Goal: Task Accomplishment & Management: Manage account settings

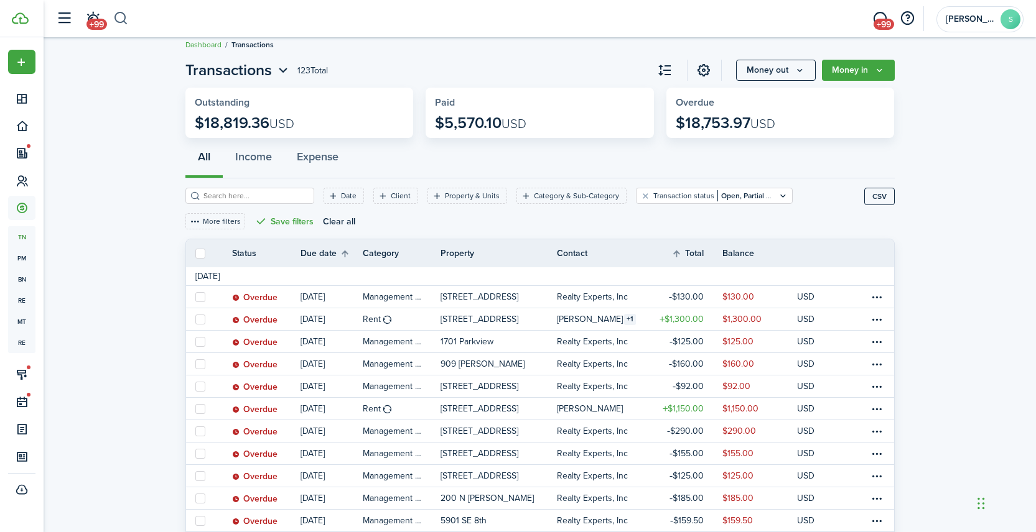
click at [114, 15] on button "button" at bounding box center [121, 18] width 16 height 21
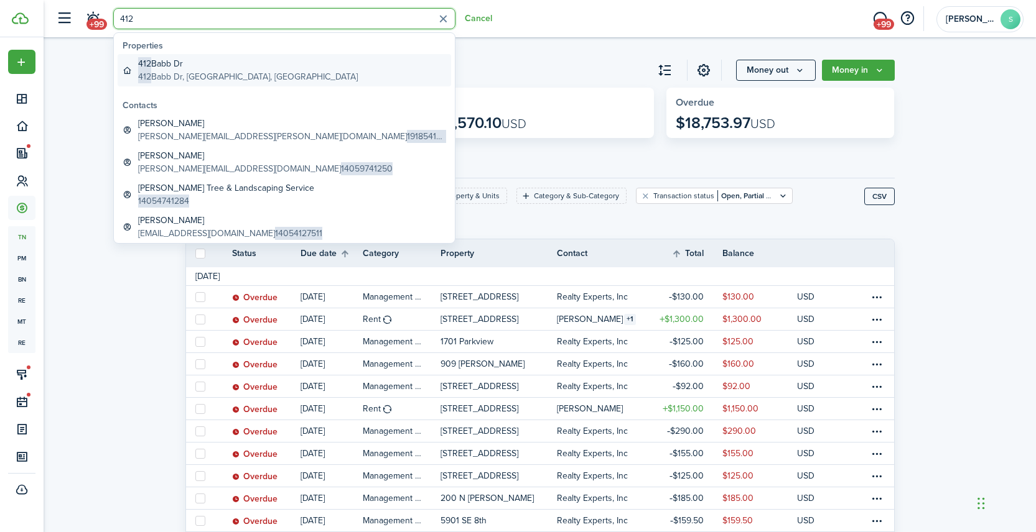
type input "412"
click at [198, 65] on global-search-item-title "[STREET_ADDRESS]" at bounding box center [248, 63] width 220 height 13
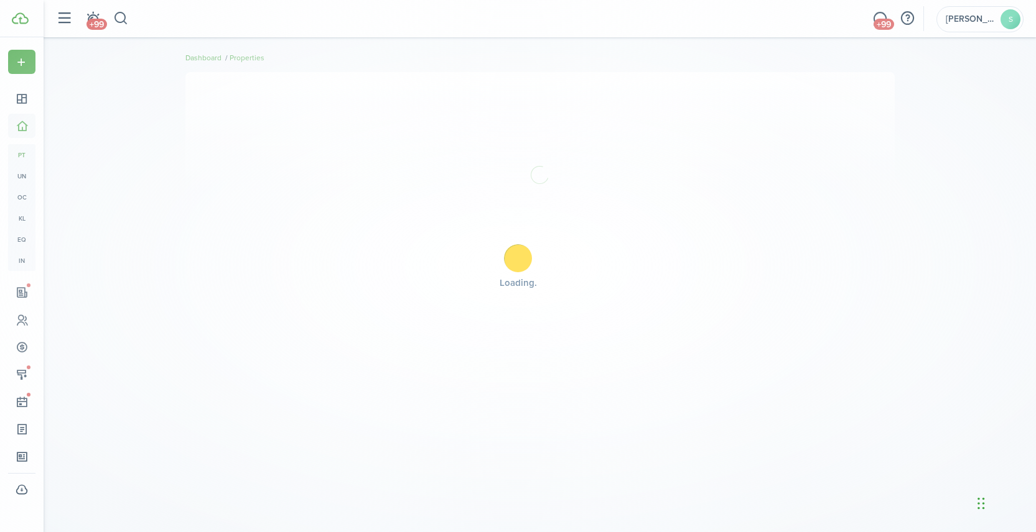
scroll to position [13, 0]
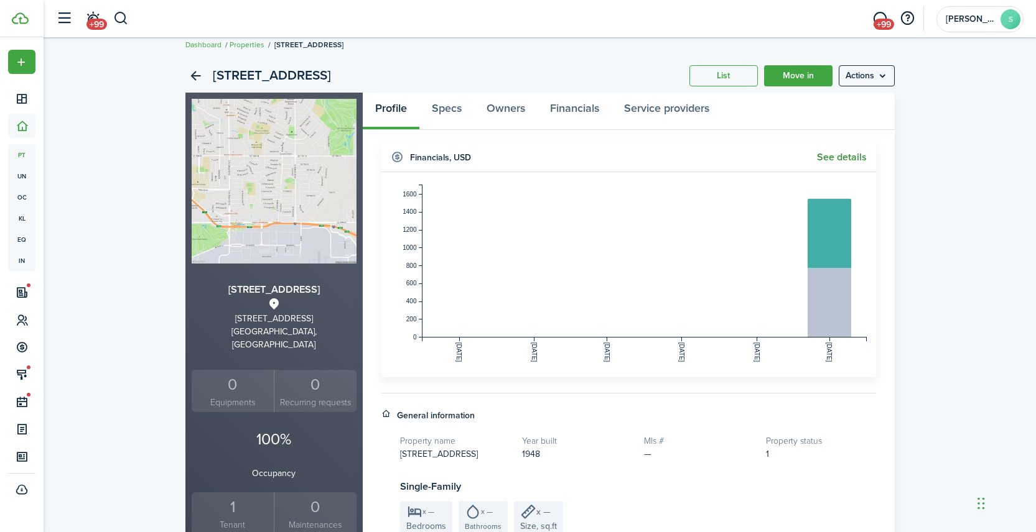
click at [835, 157] on link "See details" at bounding box center [842, 157] width 50 height 11
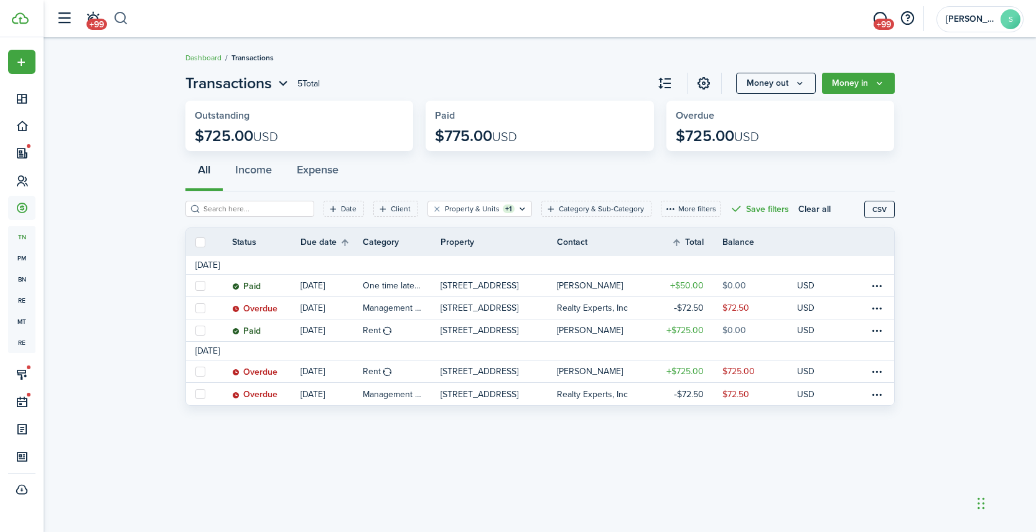
click at [124, 14] on button "button" at bounding box center [121, 18] width 16 height 21
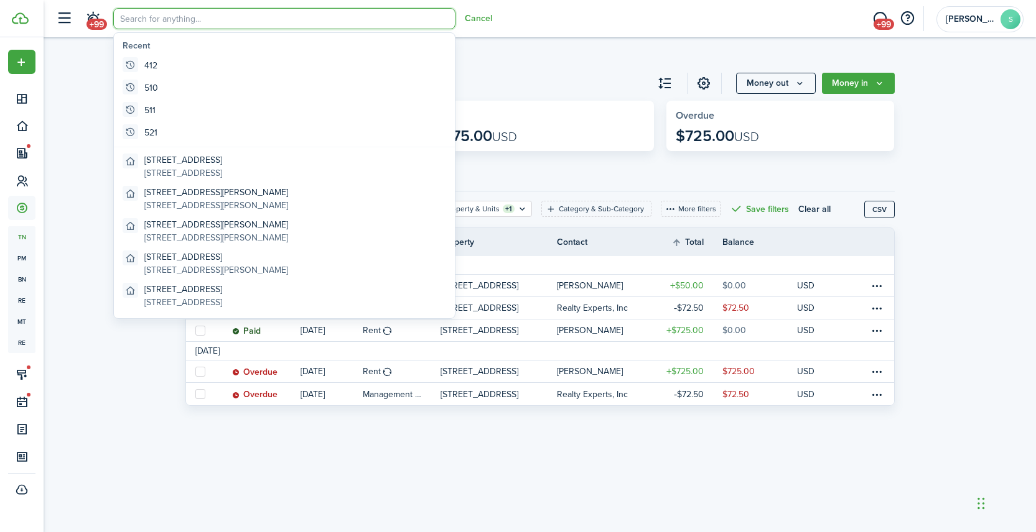
click at [160, 21] on input "search" at bounding box center [284, 18] width 342 height 21
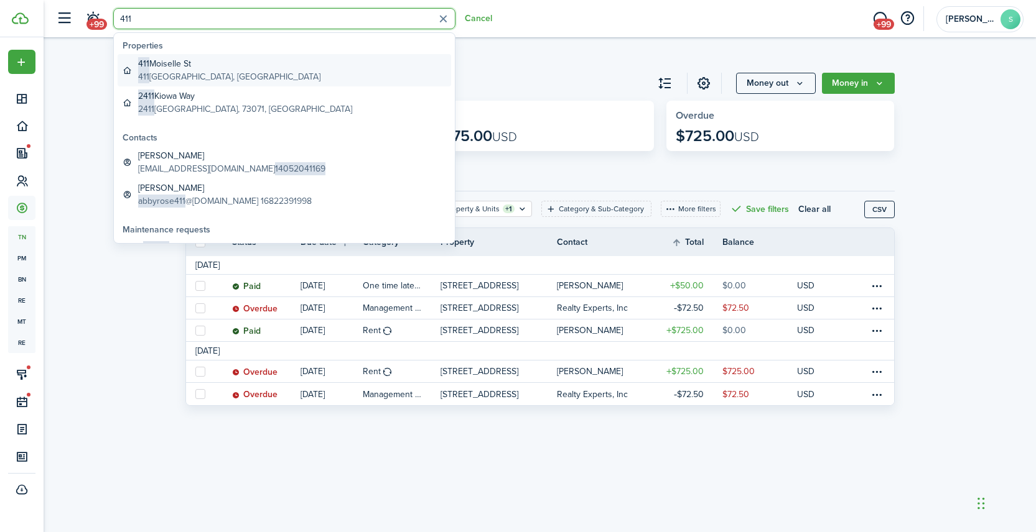
type input "411"
click at [214, 67] on global-search-item-title "[STREET_ADDRESS]" at bounding box center [229, 63] width 182 height 13
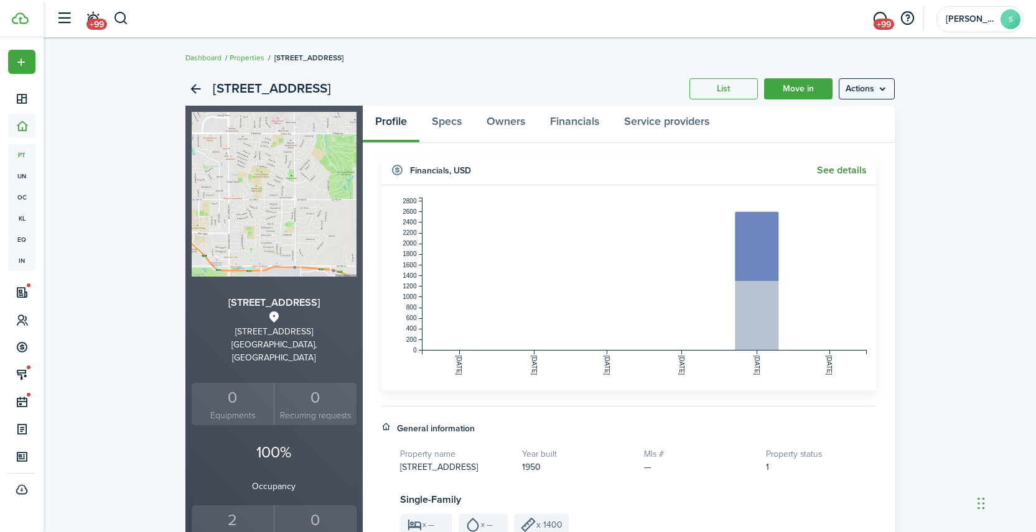
click at [844, 171] on link "See details" at bounding box center [842, 170] width 50 height 11
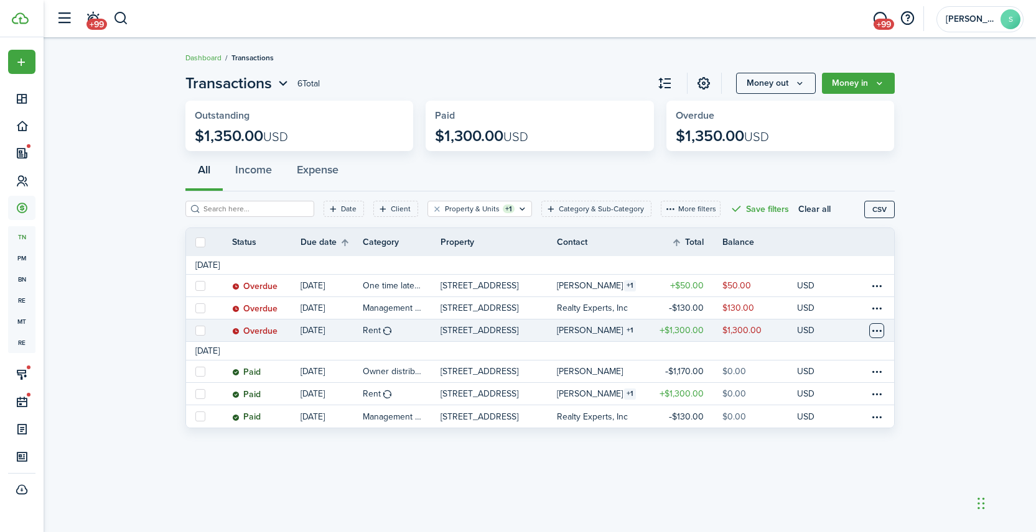
click at [869, 327] on table-menu-btn-icon at bounding box center [876, 330] width 15 height 15
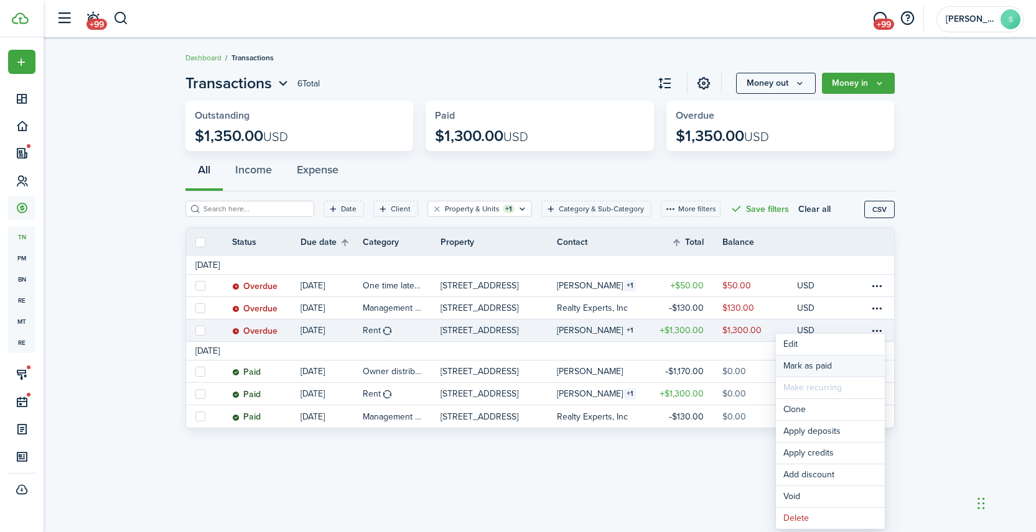
click at [811, 366] on link "Mark as paid" at bounding box center [830, 366] width 109 height 21
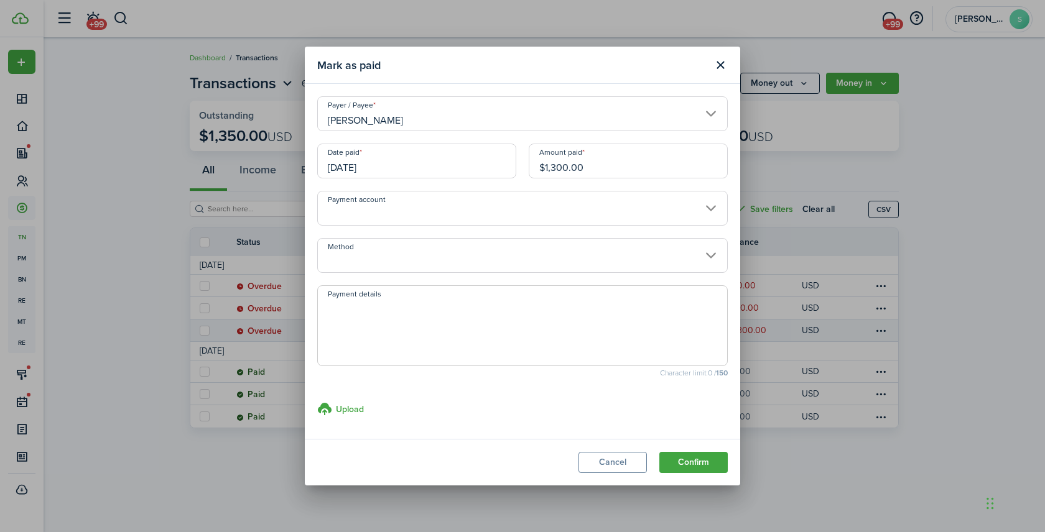
click at [419, 161] on input "[DATE]" at bounding box center [416, 161] width 199 height 35
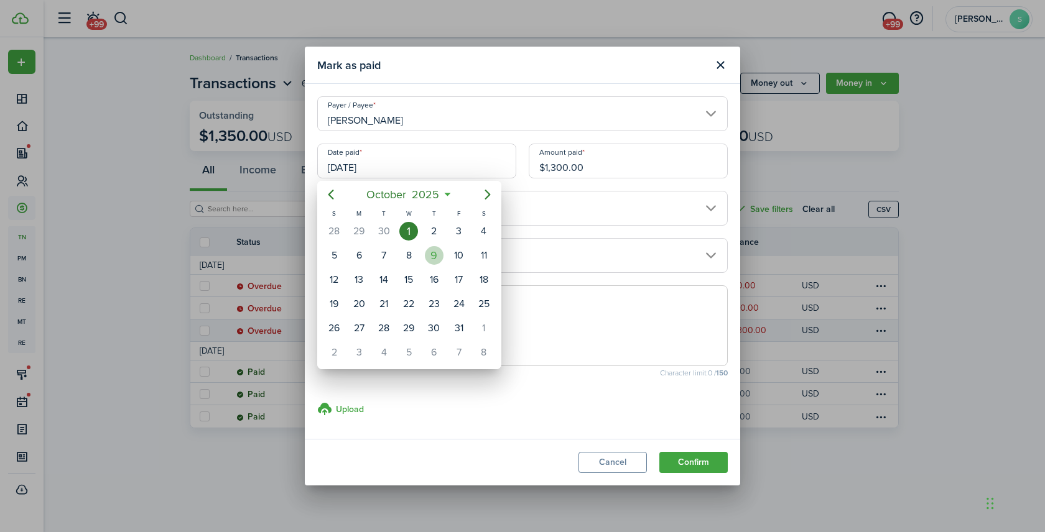
click at [434, 258] on div "9" at bounding box center [434, 255] width 19 height 19
type input "[DATE]"
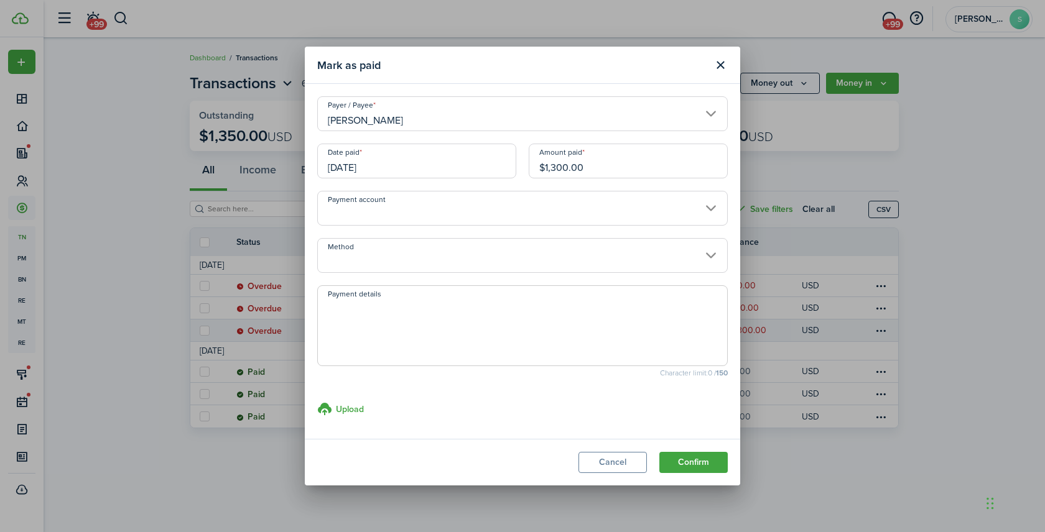
click at [415, 253] on input "Method" at bounding box center [522, 255] width 411 height 35
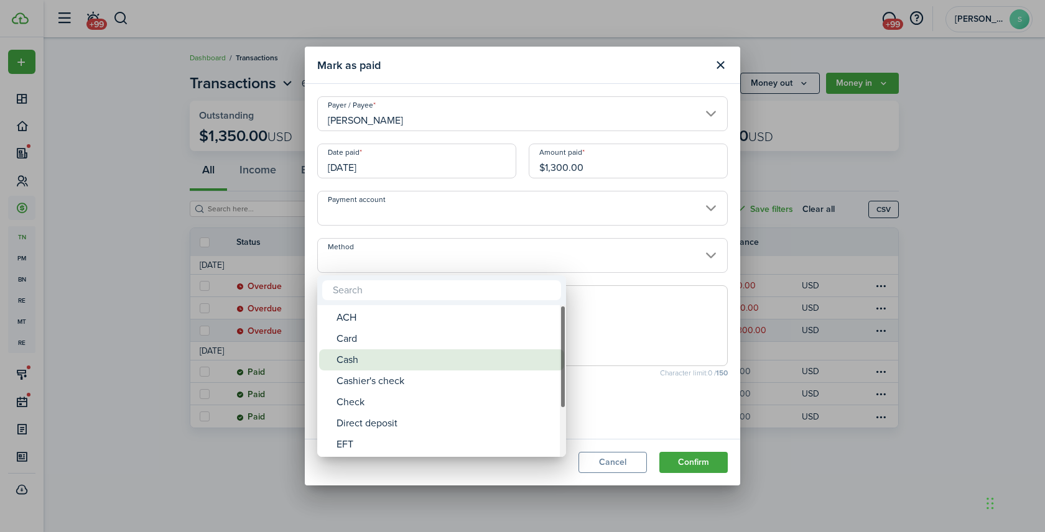
click at [374, 364] on div "Cash" at bounding box center [446, 360] width 220 height 21
type input "Cash"
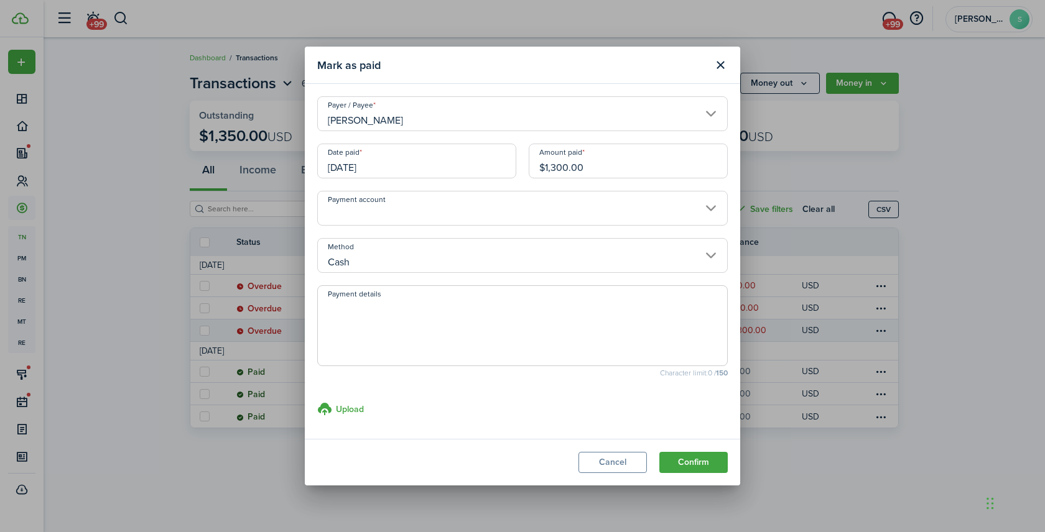
click at [561, 165] on input "$1,300.00" at bounding box center [628, 161] width 199 height 35
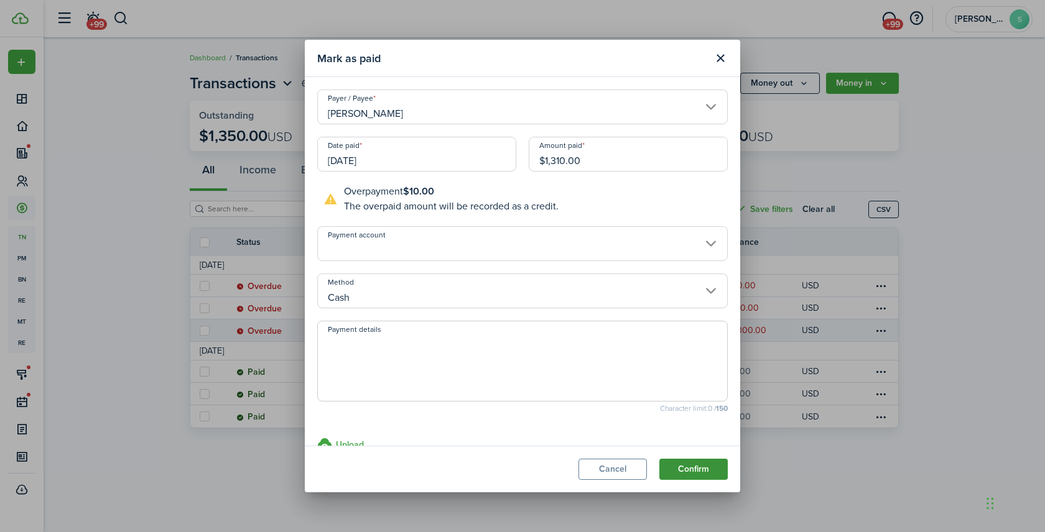
type input "$1,310.00"
click at [689, 473] on button "Confirm" at bounding box center [693, 469] width 68 height 21
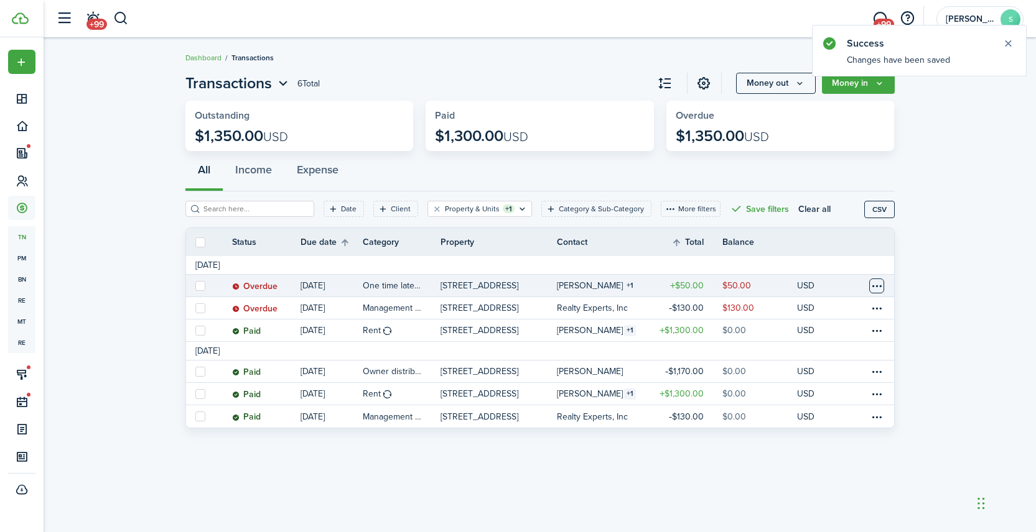
click at [876, 283] on table-menu-btn-icon at bounding box center [876, 286] width 15 height 15
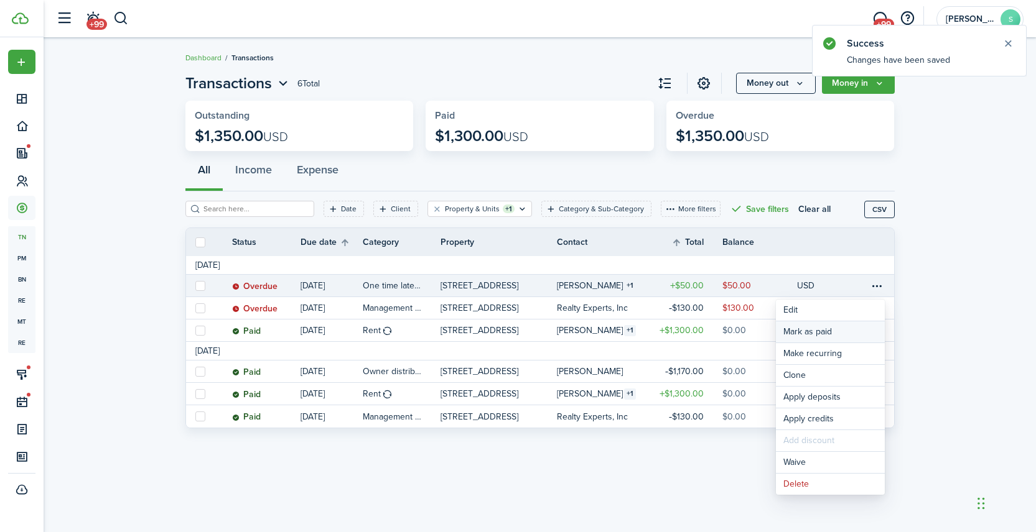
click at [827, 333] on link "Mark as paid" at bounding box center [830, 332] width 109 height 21
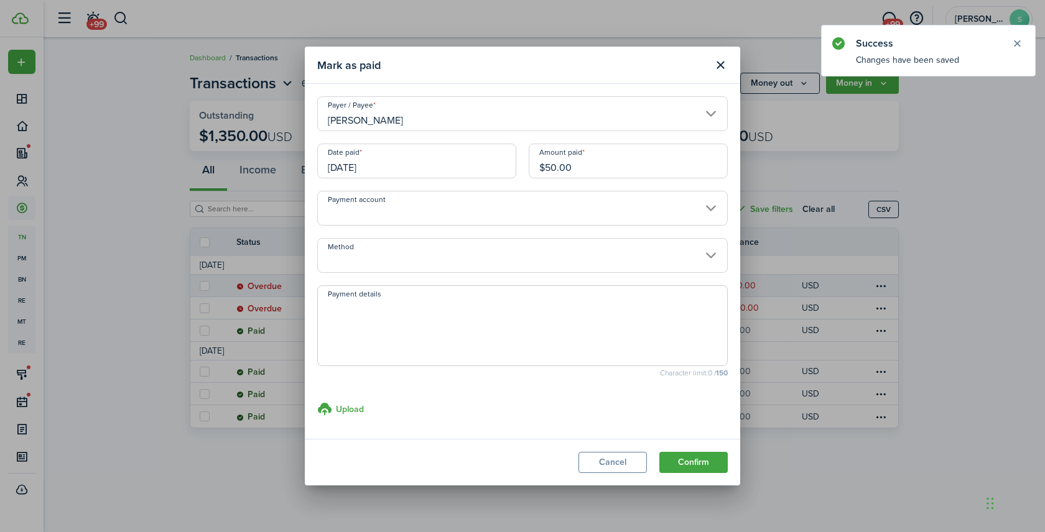
click at [410, 162] on input "[DATE]" at bounding box center [416, 161] width 199 height 35
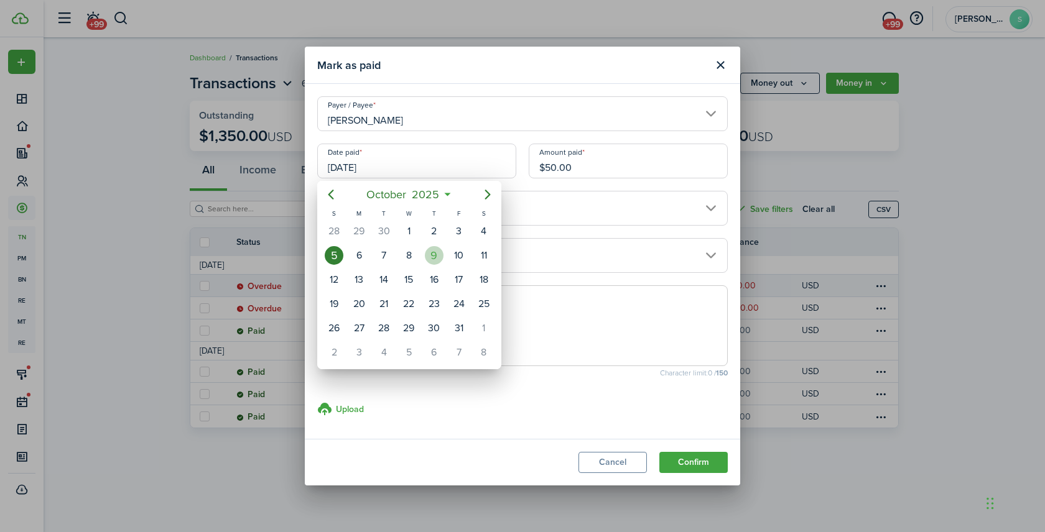
click at [434, 259] on div "9" at bounding box center [434, 255] width 19 height 19
type input "[DATE]"
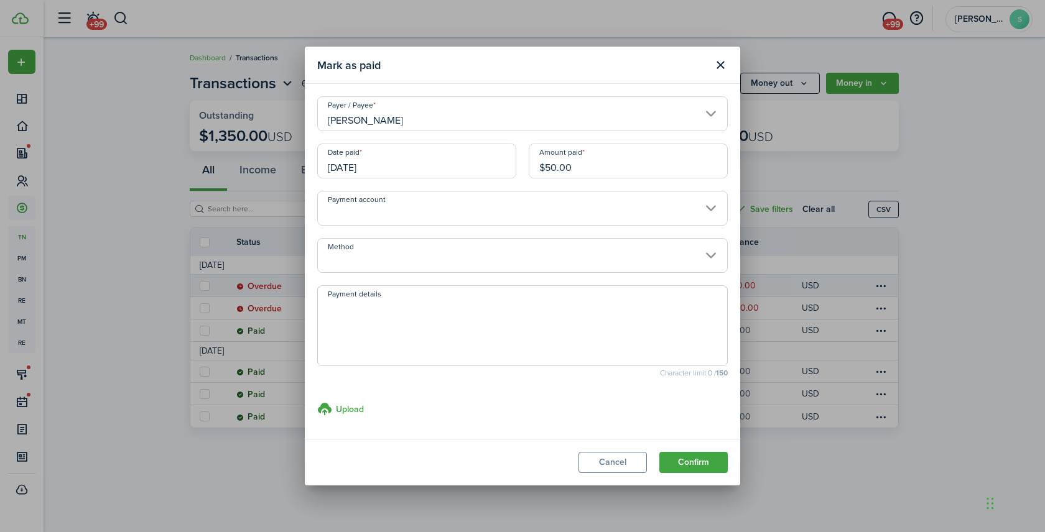
click at [386, 249] on input "Method" at bounding box center [522, 255] width 411 height 35
click at [373, 255] on div at bounding box center [522, 265] width 1244 height 731
click at [369, 253] on div at bounding box center [522, 265] width 1244 height 731
click at [620, 259] on input "Method" at bounding box center [522, 255] width 411 height 35
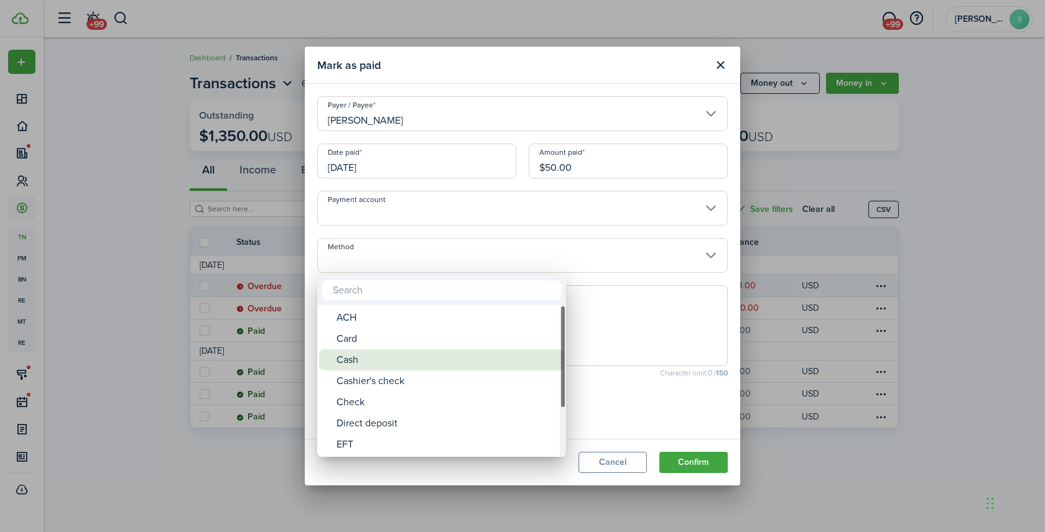
click at [356, 362] on div "Cash" at bounding box center [446, 360] width 220 height 21
type input "Cash"
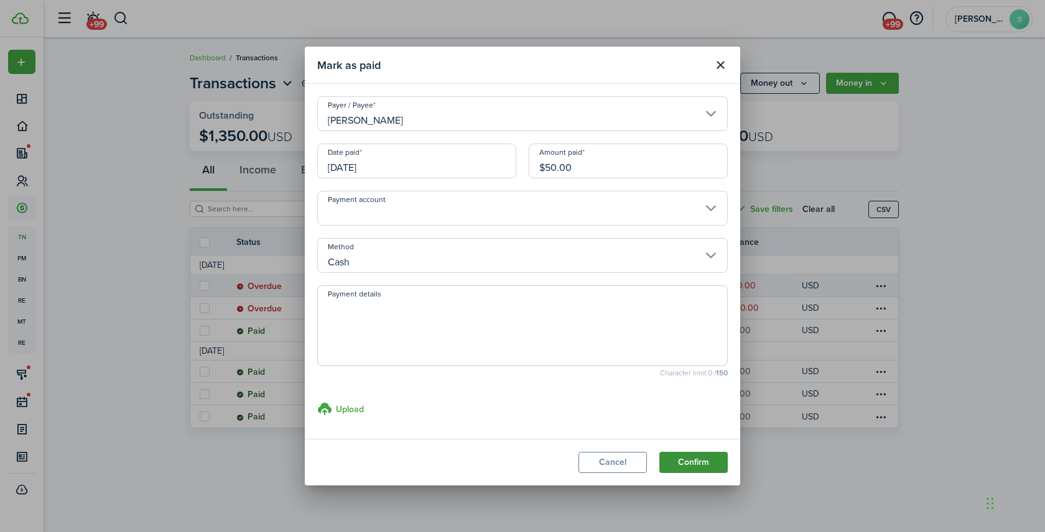
click at [686, 458] on button "Confirm" at bounding box center [693, 462] width 68 height 21
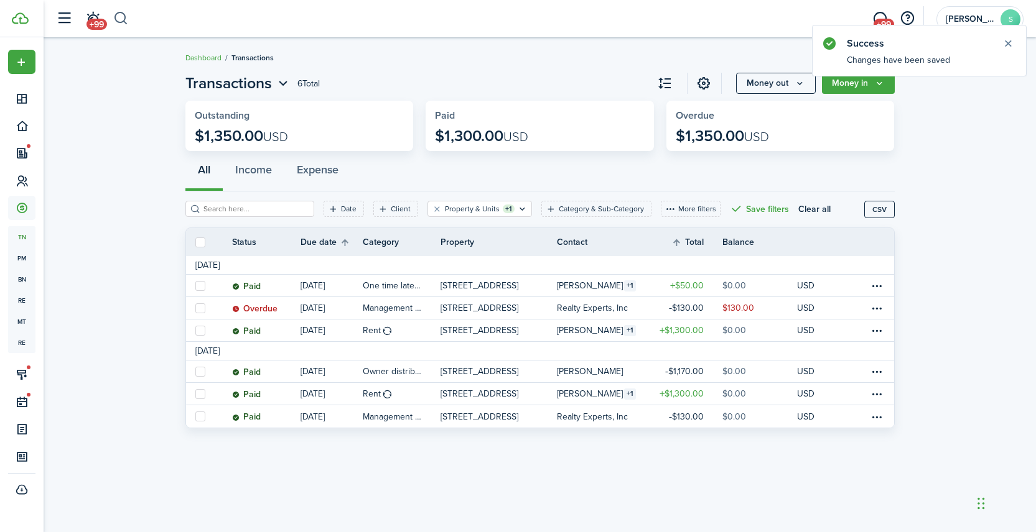
click at [117, 18] on button "button" at bounding box center [121, 18] width 16 height 21
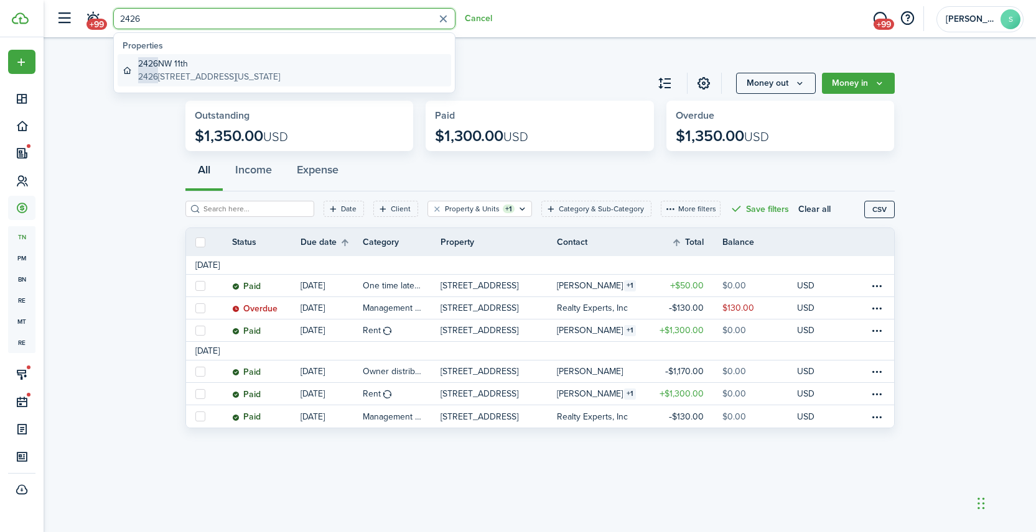
type input "2426"
click at [193, 73] on global-search-item-description "[STREET_ADDRESS][US_STATE]" at bounding box center [209, 76] width 142 height 13
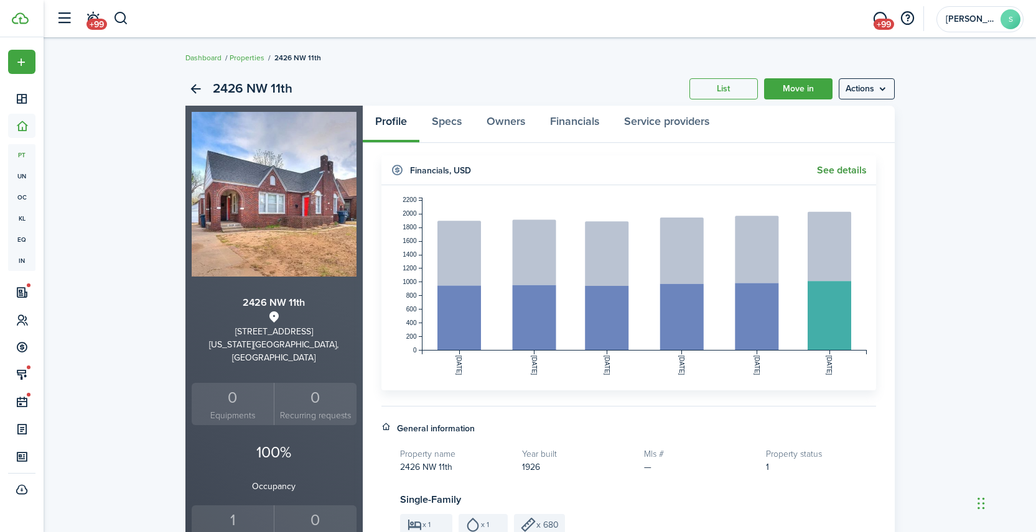
click at [847, 169] on link "See details" at bounding box center [842, 170] width 50 height 11
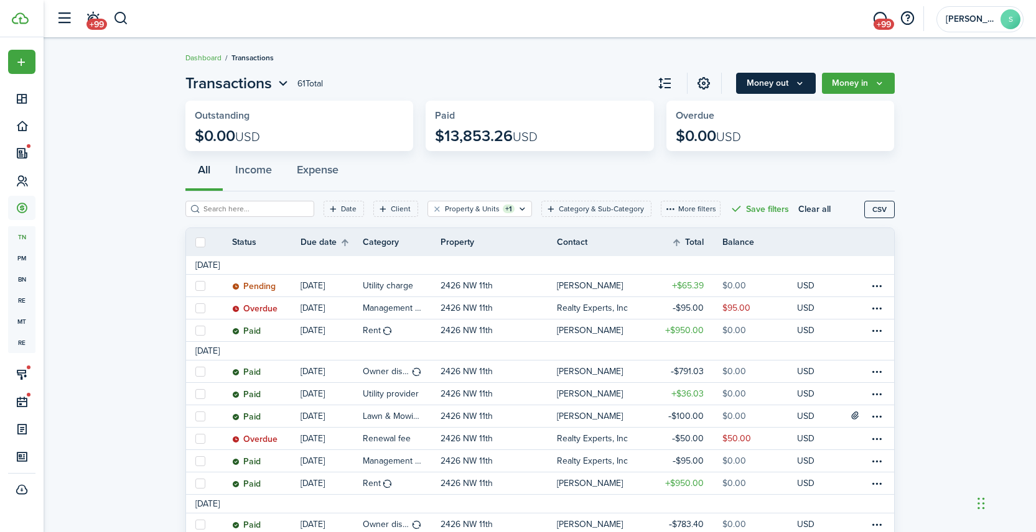
click at [772, 88] on button "Money out" at bounding box center [776, 83] width 80 height 21
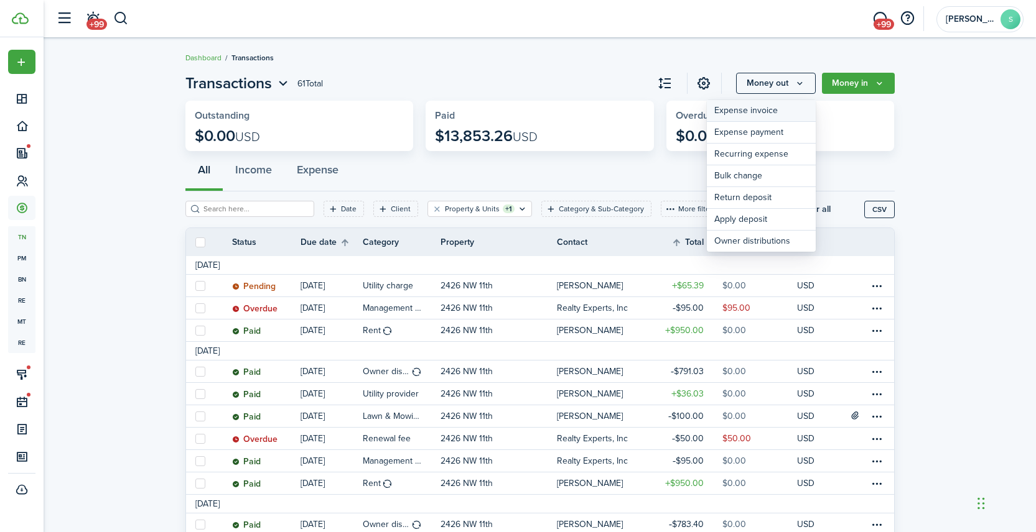
click at [745, 114] on link "Expense invoice" at bounding box center [761, 111] width 109 height 22
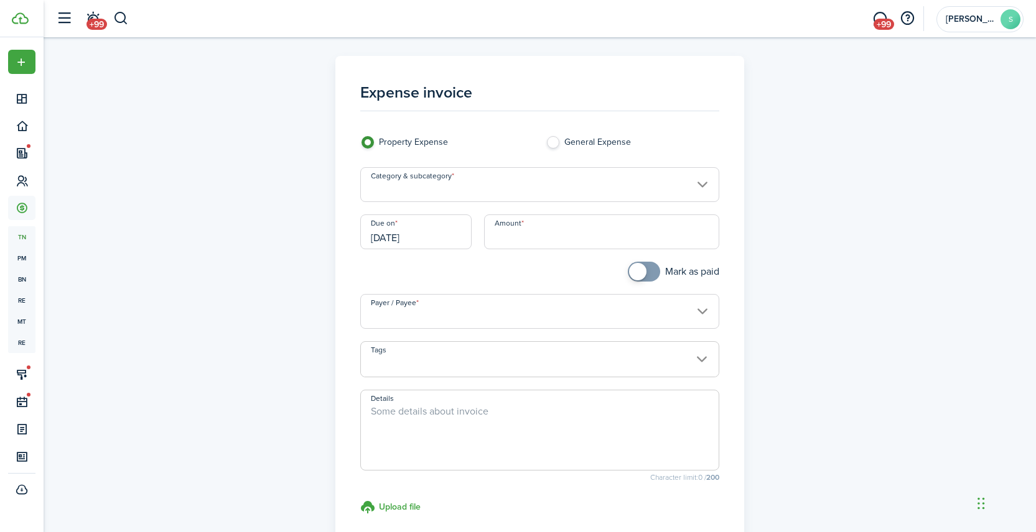
click at [457, 190] on input "Category & subcategory" at bounding box center [539, 184] width 359 height 35
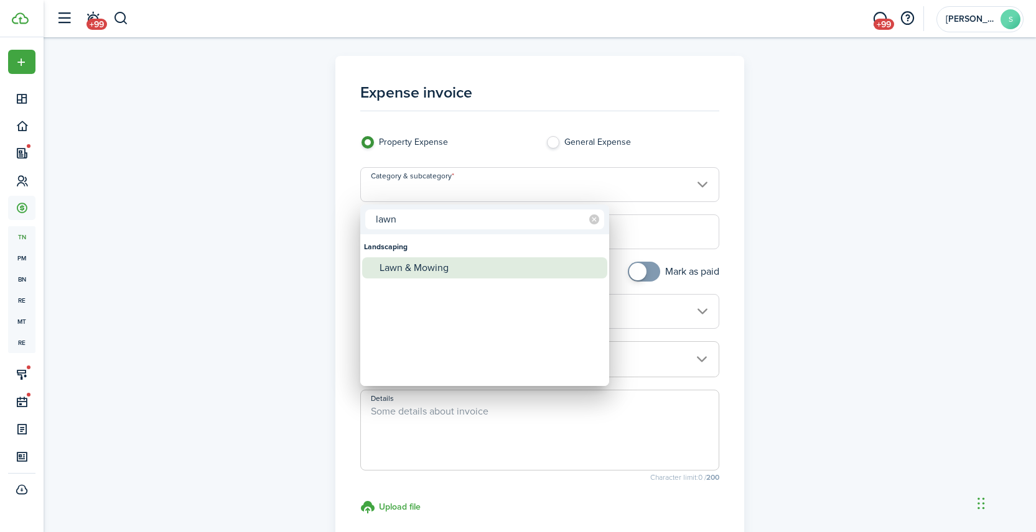
type input "lawn"
click at [439, 271] on div "Lawn & Mowing" at bounding box center [489, 268] width 220 height 21
type input "Landscaping / Lawn & Mowing"
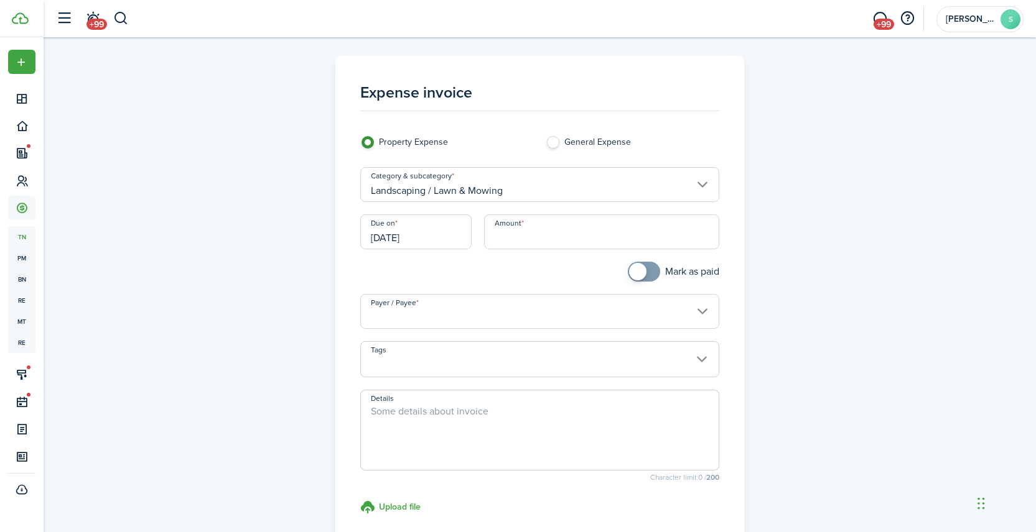
click at [535, 236] on input "Amount" at bounding box center [601, 232] width 235 height 35
click at [476, 317] on input "Payer / Payee" at bounding box center [539, 311] width 359 height 35
type input "$100.00"
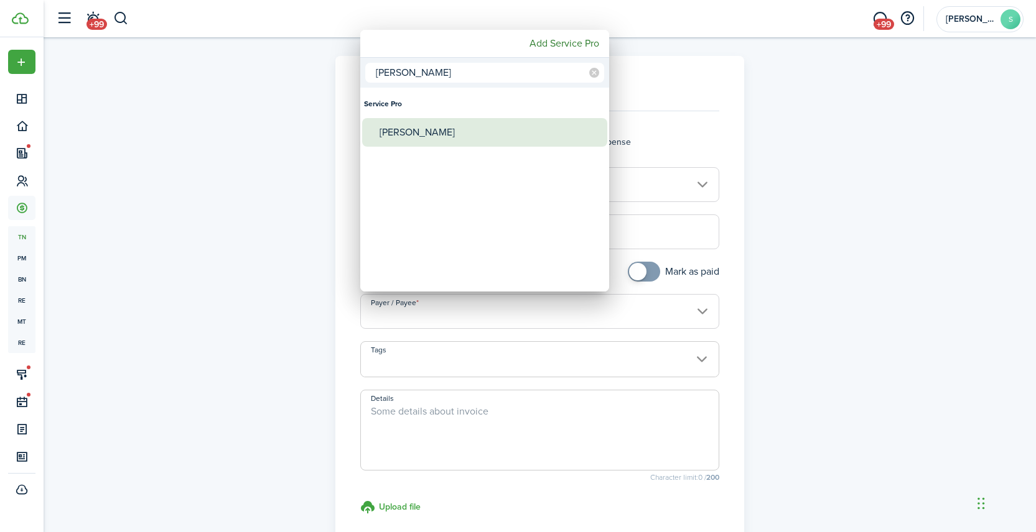
type input "[PERSON_NAME]"
click at [412, 127] on div "[PERSON_NAME]" at bounding box center [489, 132] width 220 height 29
type input "[PERSON_NAME]"
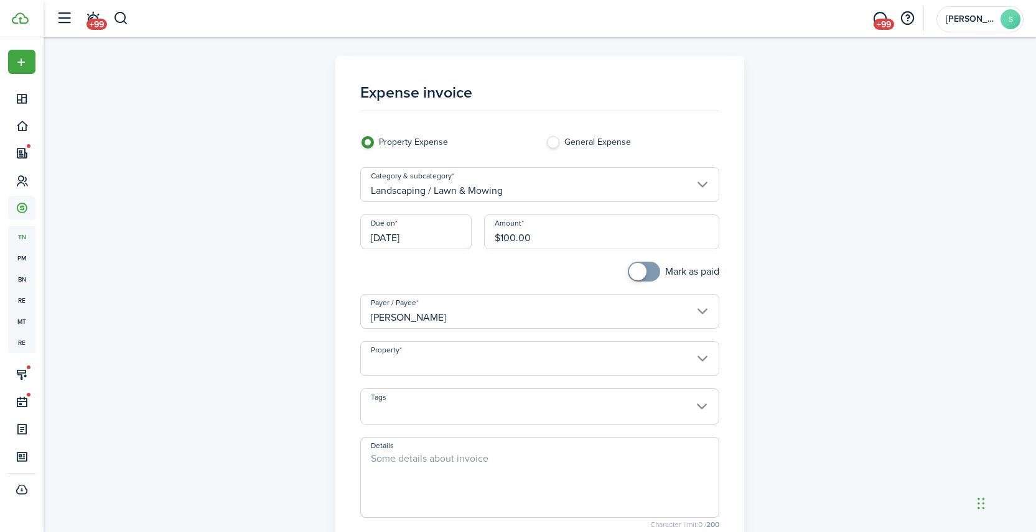
checkbox input "true"
click at [632, 274] on span at bounding box center [637, 271] width 17 height 17
click at [439, 356] on input "Property" at bounding box center [539, 358] width 359 height 35
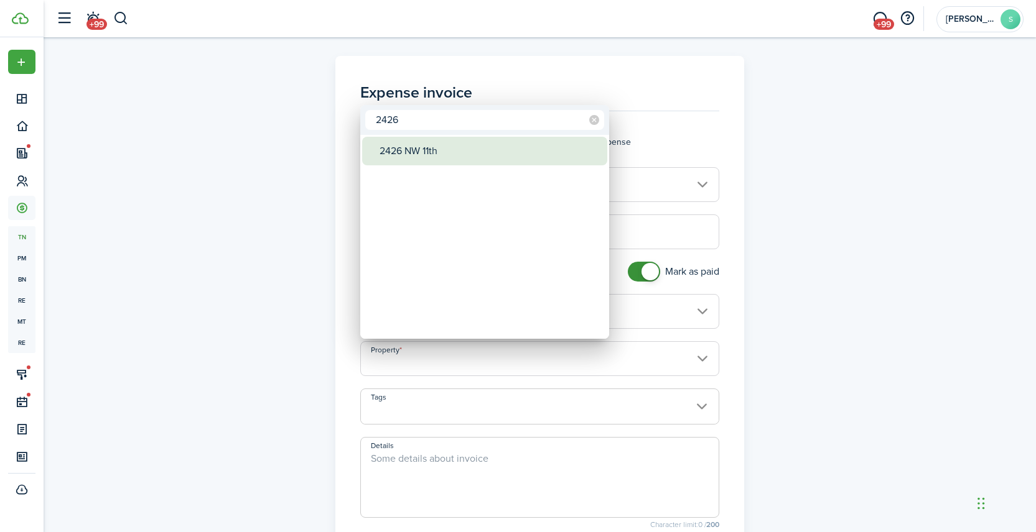
type input "2426"
click at [420, 151] on div "2426 NW 11th" at bounding box center [489, 151] width 220 height 29
type input "2426 NW 11th"
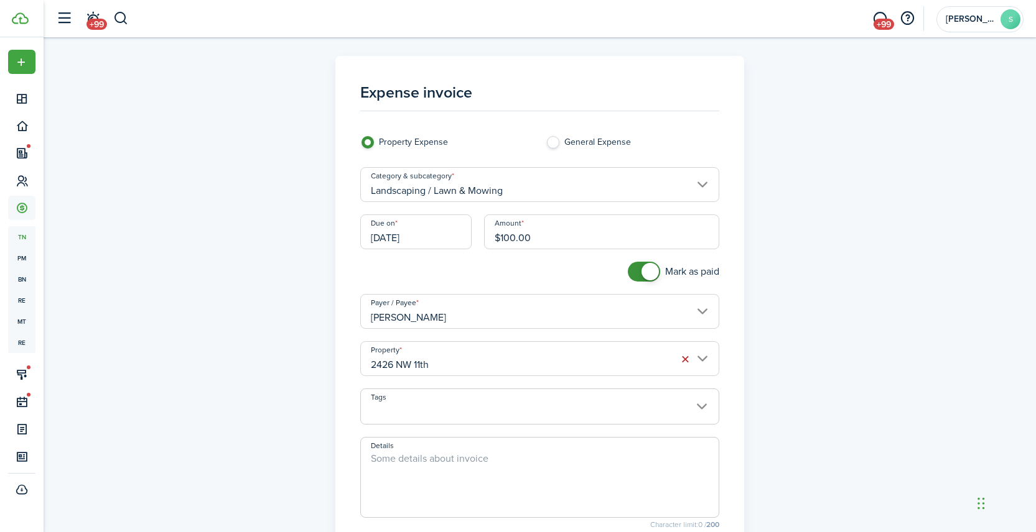
click at [473, 463] on textarea "Details" at bounding box center [540, 482] width 358 height 60
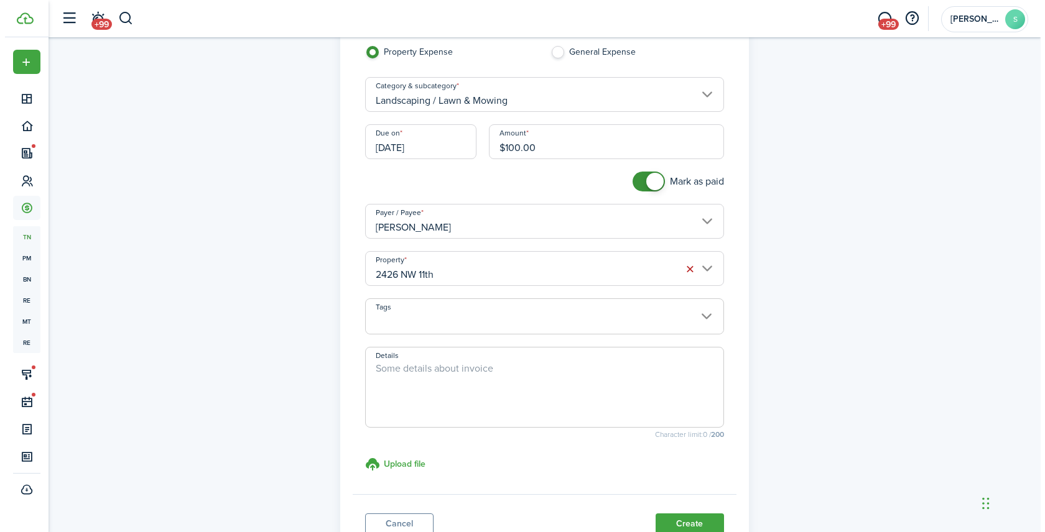
scroll to position [141, 0]
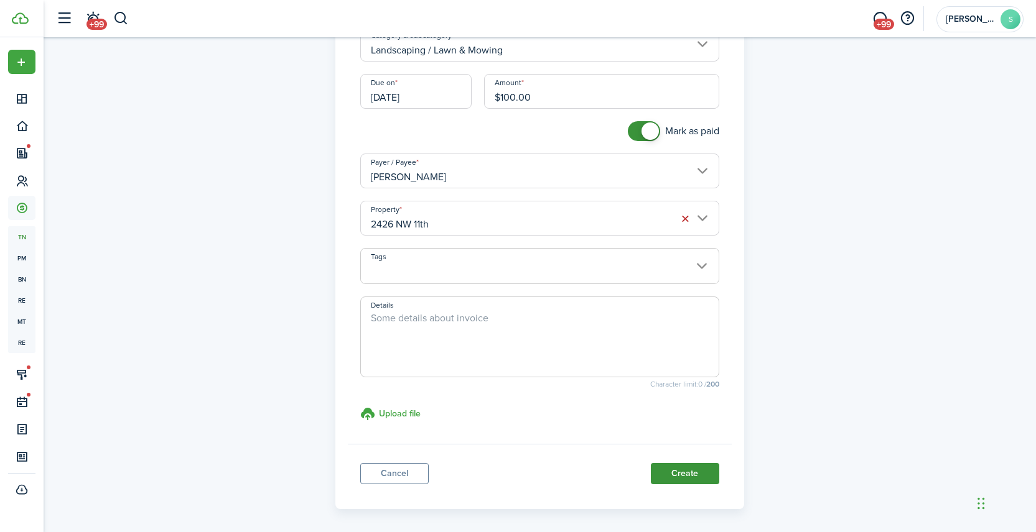
click at [683, 476] on button "Create" at bounding box center [685, 473] width 68 height 21
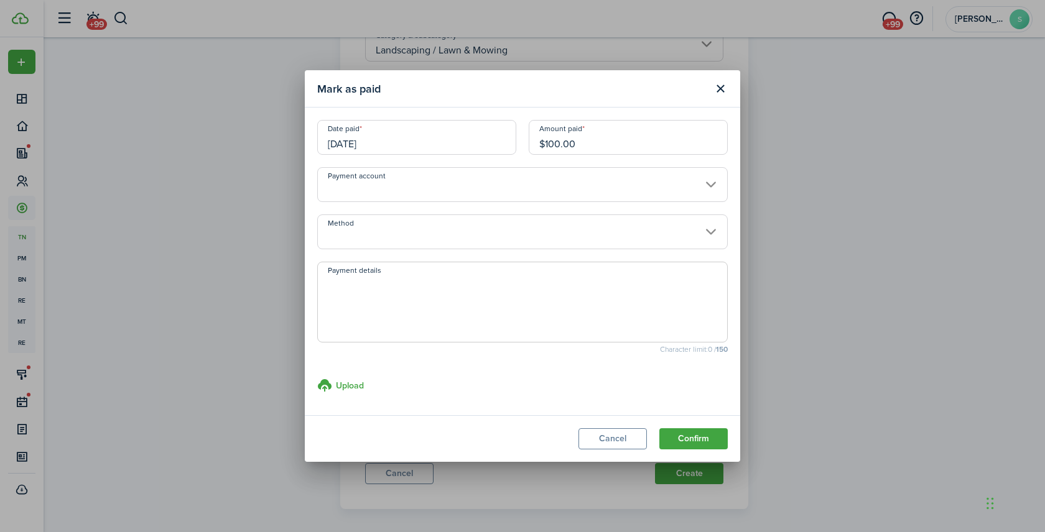
click at [393, 236] on input "Method" at bounding box center [522, 232] width 411 height 35
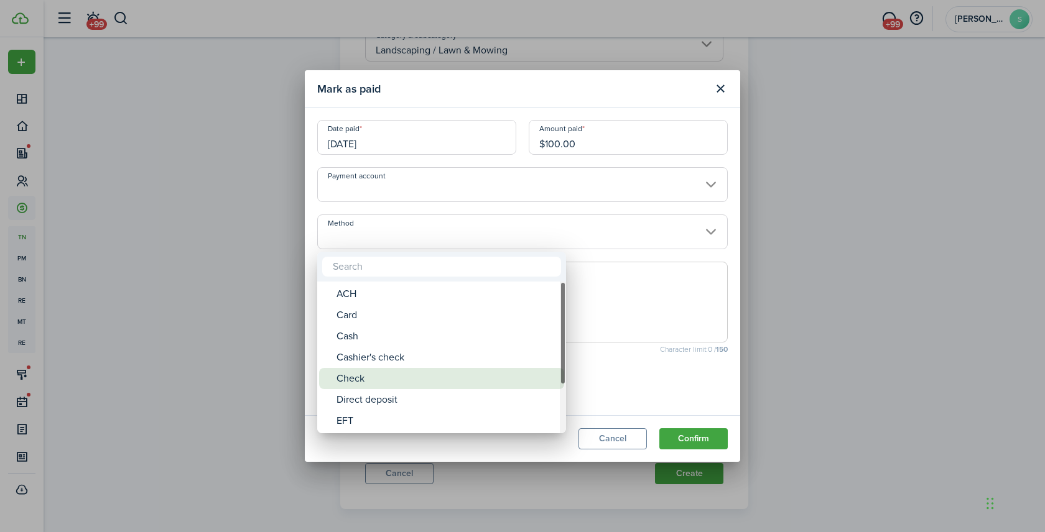
click at [373, 382] on div "Check" at bounding box center [446, 378] width 220 height 21
type input "Check"
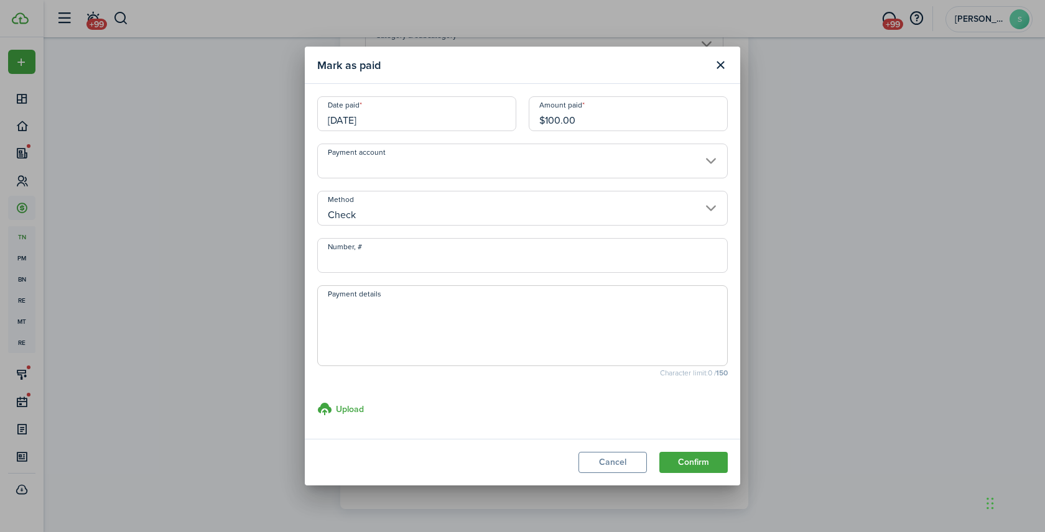
click at [361, 265] on input "Number, #" at bounding box center [522, 255] width 411 height 35
type input "1902"
click at [699, 459] on button "Confirm" at bounding box center [693, 462] width 68 height 21
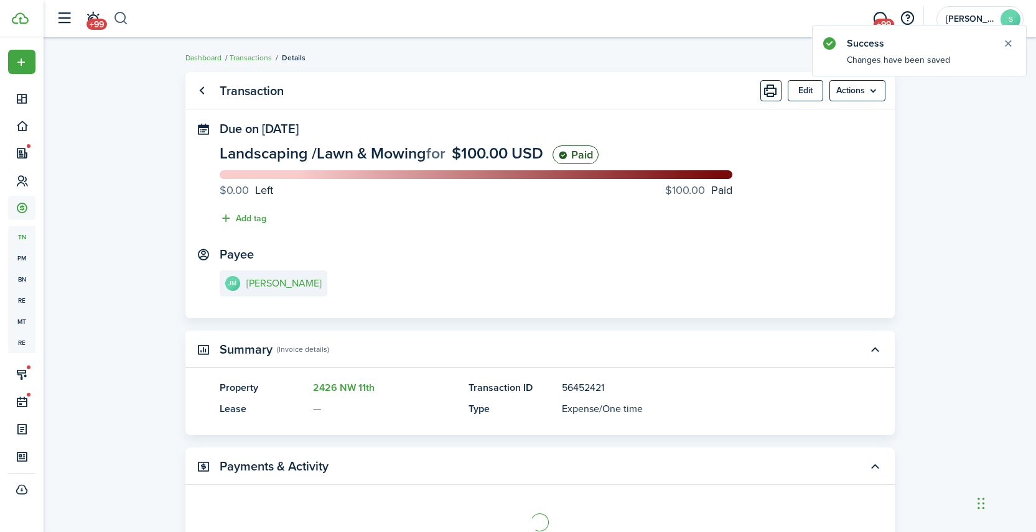
click at [121, 19] on button "button" at bounding box center [121, 18] width 16 height 21
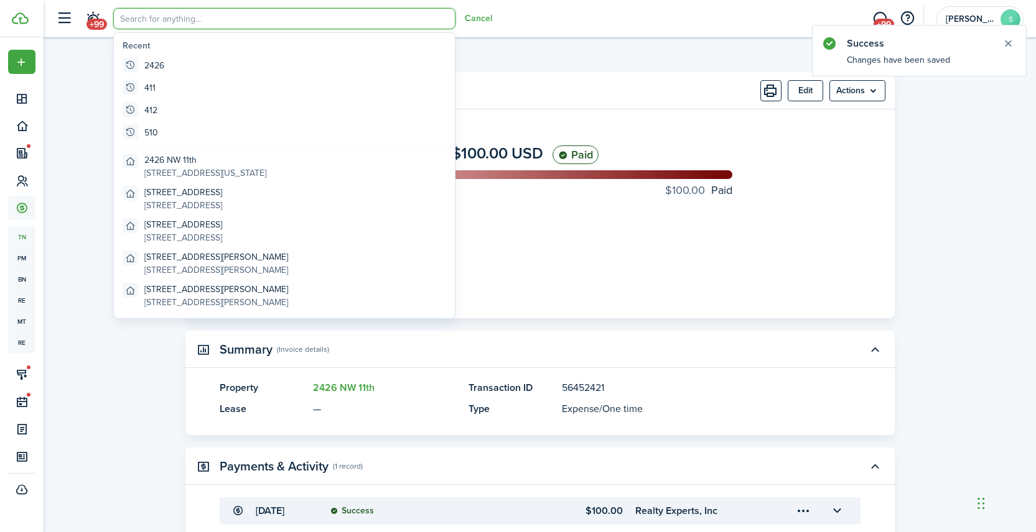
click at [141, 22] on input "search" at bounding box center [284, 18] width 342 height 21
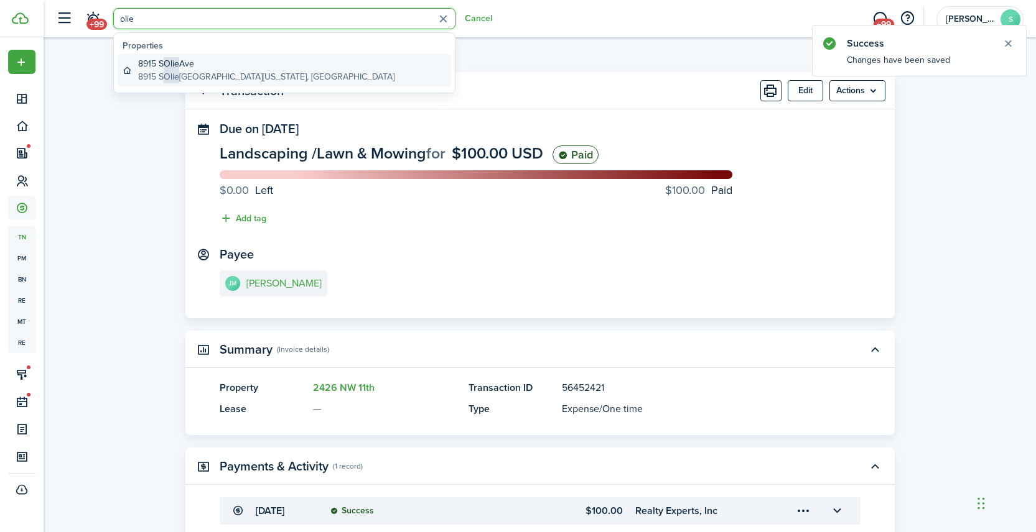
type input "olie"
click at [209, 75] on global-search-item-description "[STREET_ADDRESS][US_STATE]" at bounding box center [266, 76] width 256 height 13
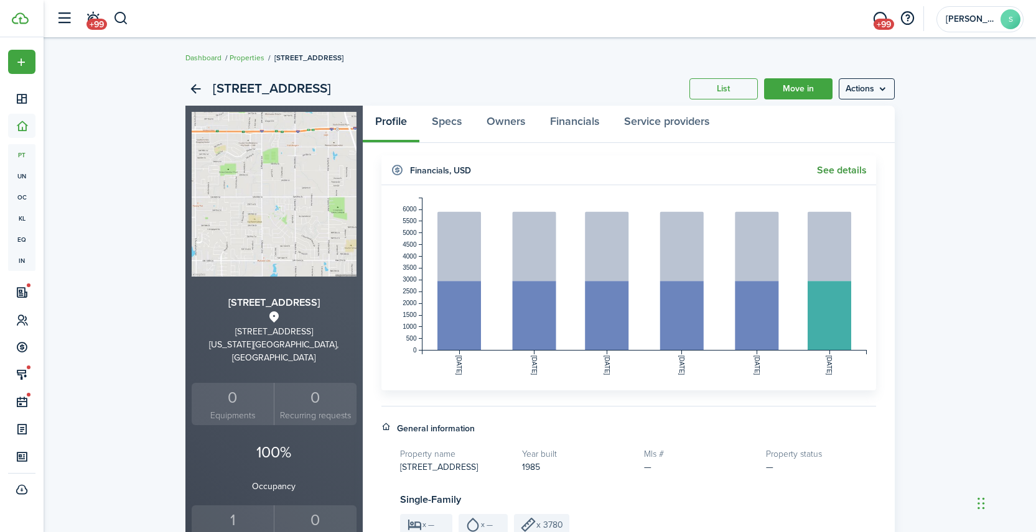
click at [853, 167] on link "See details" at bounding box center [842, 170] width 50 height 11
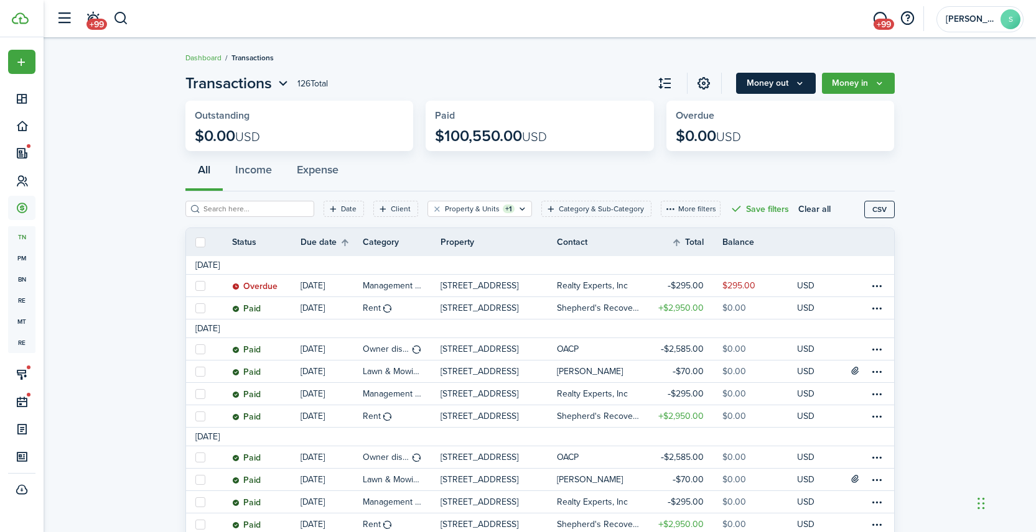
click at [782, 78] on button "Money out" at bounding box center [776, 83] width 80 height 21
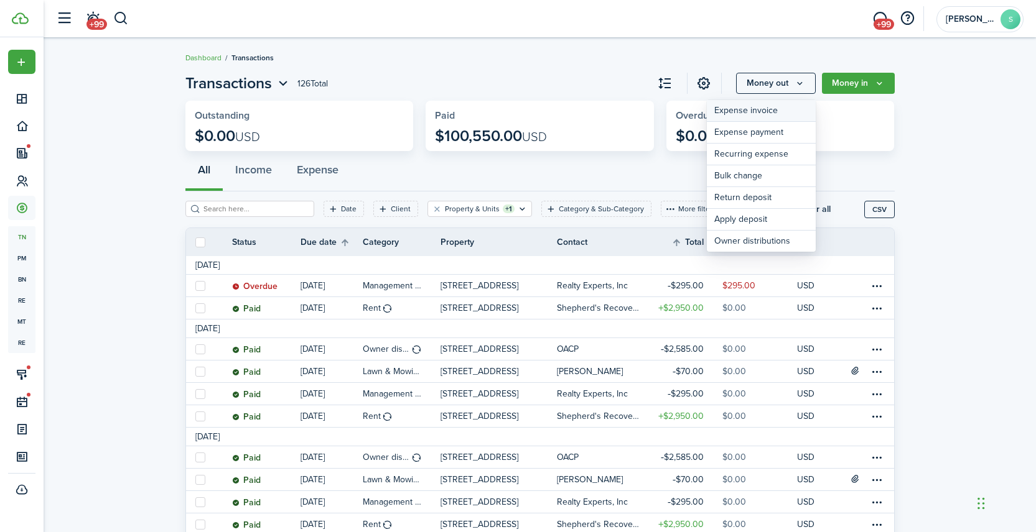
click at [764, 112] on link "Expense invoice" at bounding box center [761, 111] width 109 height 22
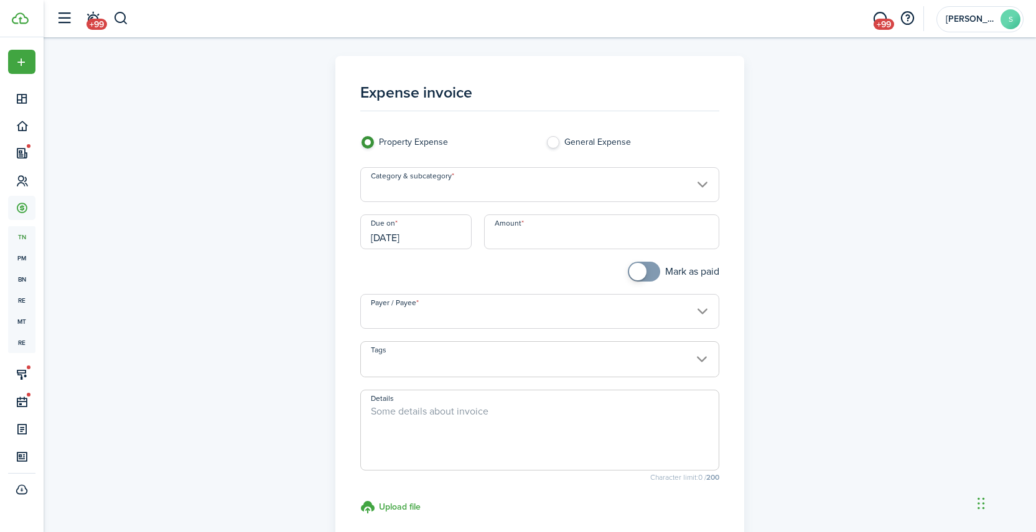
click at [468, 181] on input "Category & subcategory" at bounding box center [539, 184] width 359 height 35
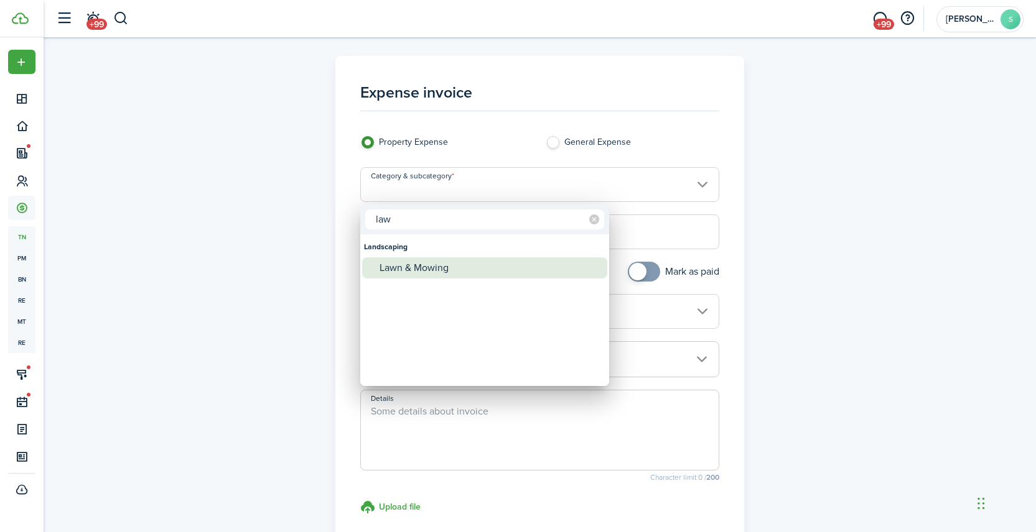
type input "law"
click at [416, 276] on div "Lawn & Mowing" at bounding box center [489, 268] width 220 height 21
type input "Landscaping / Lawn & Mowing"
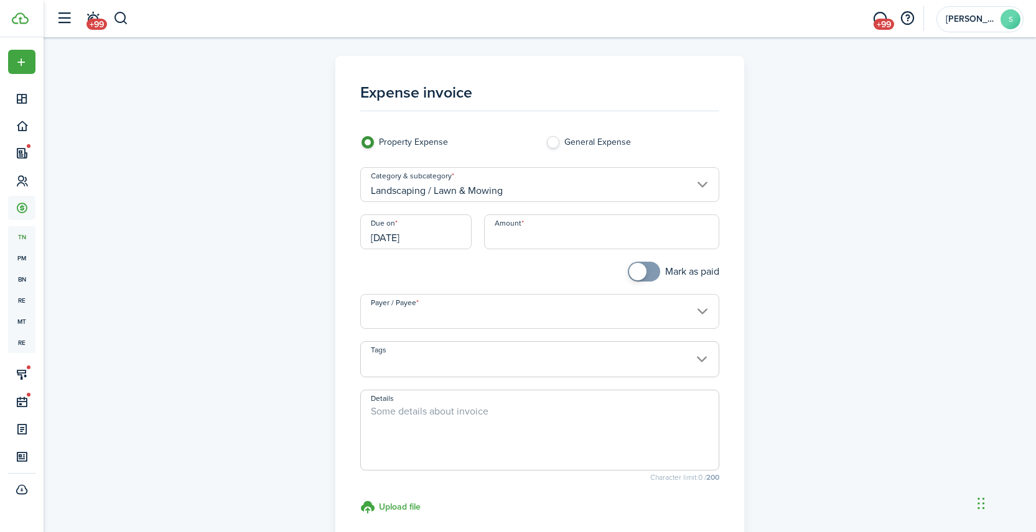
click at [529, 238] on input "Amount" at bounding box center [601, 232] width 235 height 35
click at [453, 307] on input "Payer / Payee" at bounding box center [539, 311] width 359 height 35
type input "$70.00"
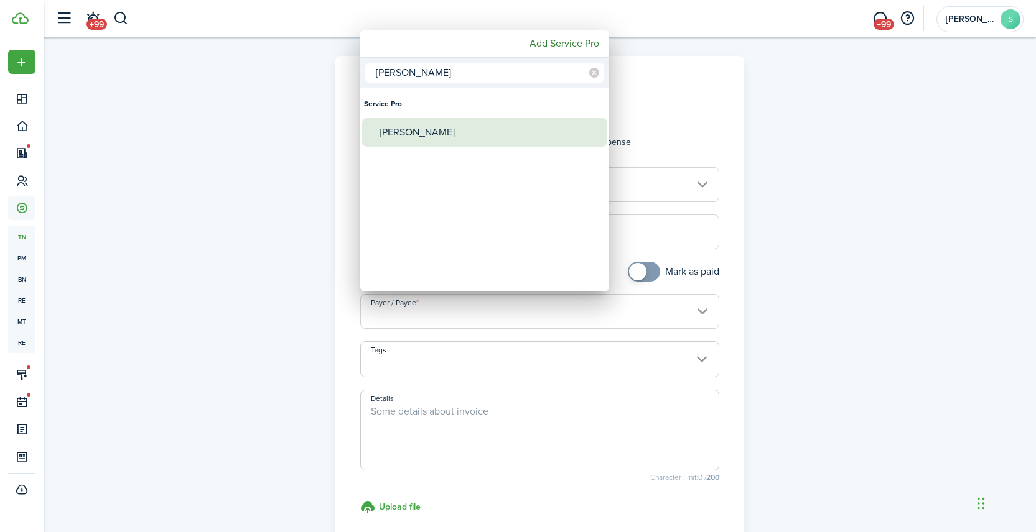
type input "[PERSON_NAME]"
click at [438, 139] on div "[PERSON_NAME]" at bounding box center [489, 132] width 220 height 29
type input "[PERSON_NAME]"
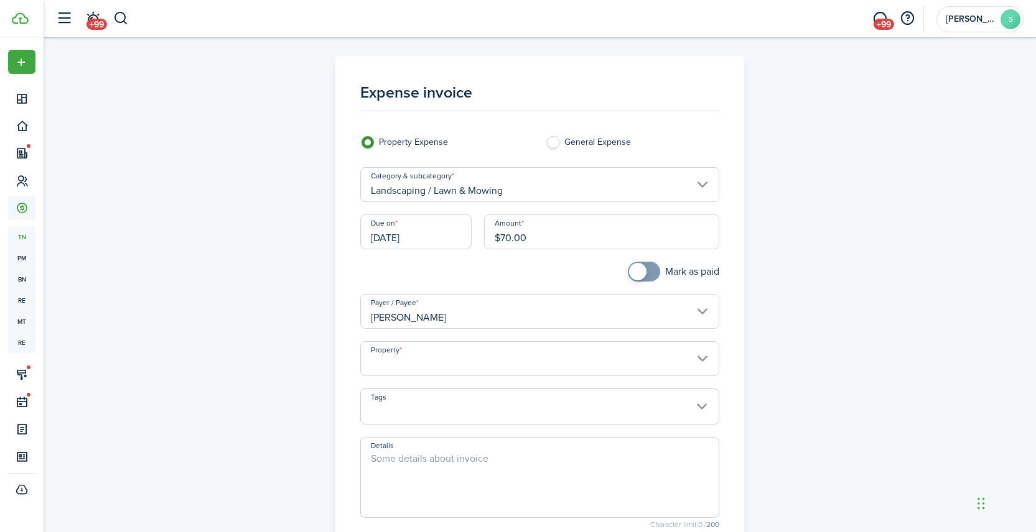
checkbox input "true"
click at [641, 278] on span at bounding box center [637, 271] width 17 height 17
click at [440, 362] on input "Property" at bounding box center [539, 358] width 359 height 35
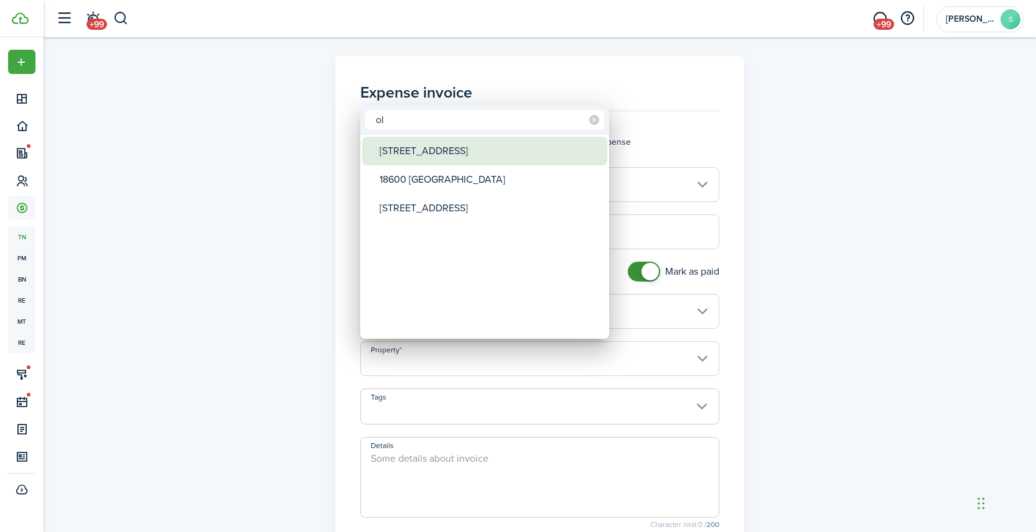
type input "ol"
click at [405, 157] on div "[STREET_ADDRESS]" at bounding box center [489, 151] width 220 height 29
type input "[STREET_ADDRESS]"
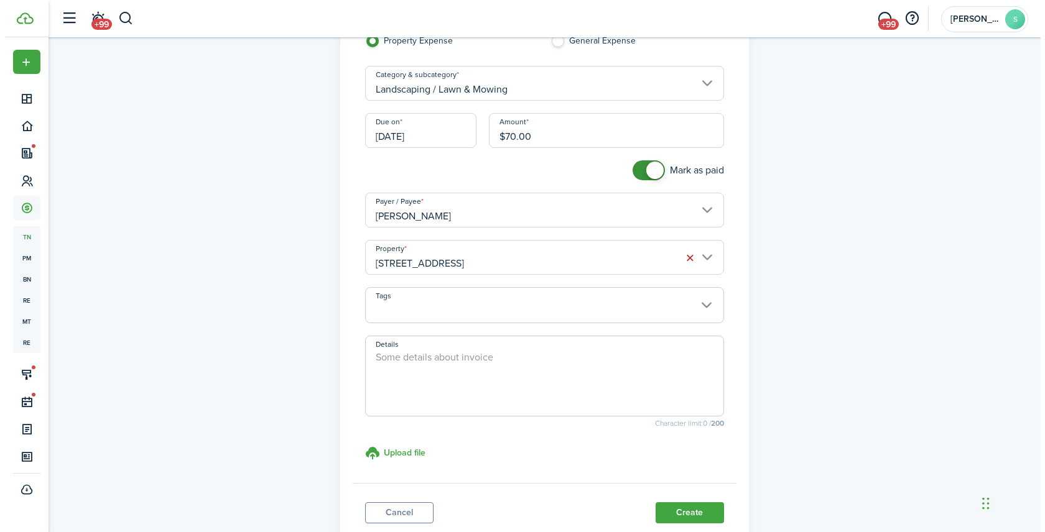
scroll to position [189, 0]
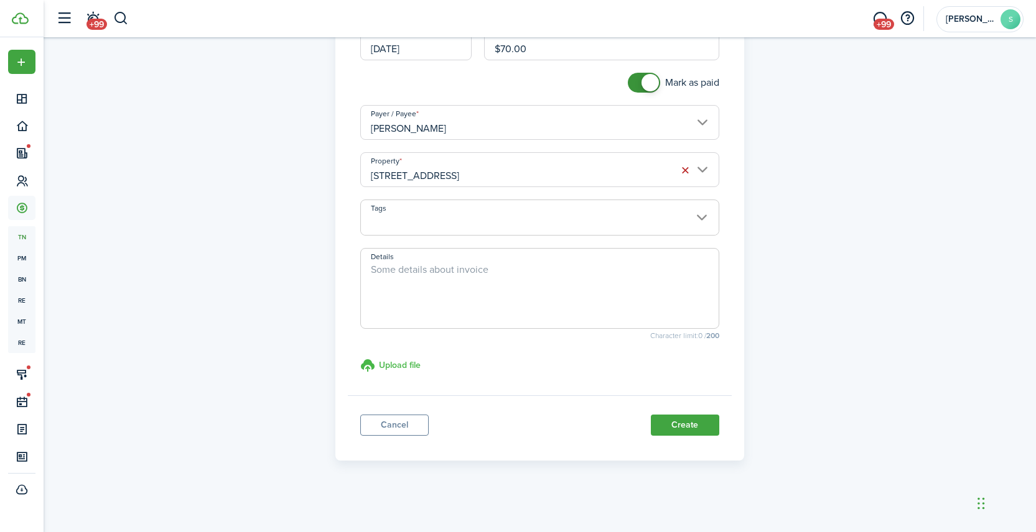
click at [394, 365] on h3 "Upload file" at bounding box center [400, 365] width 42 height 13
click at [360, 358] on input "Upload file store documents and templates Choose file" at bounding box center [360, 358] width 0 height 0
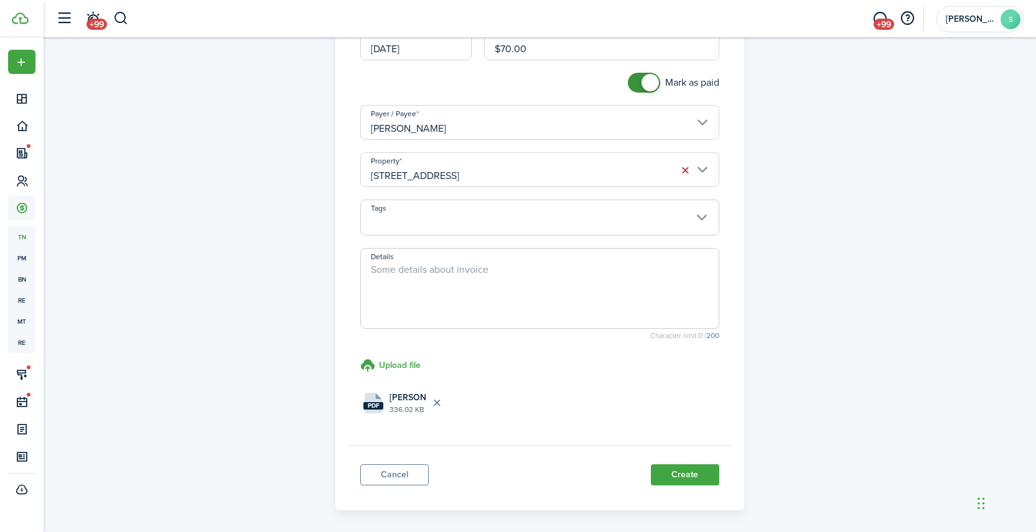
click at [688, 473] on button "Create" at bounding box center [685, 475] width 68 height 21
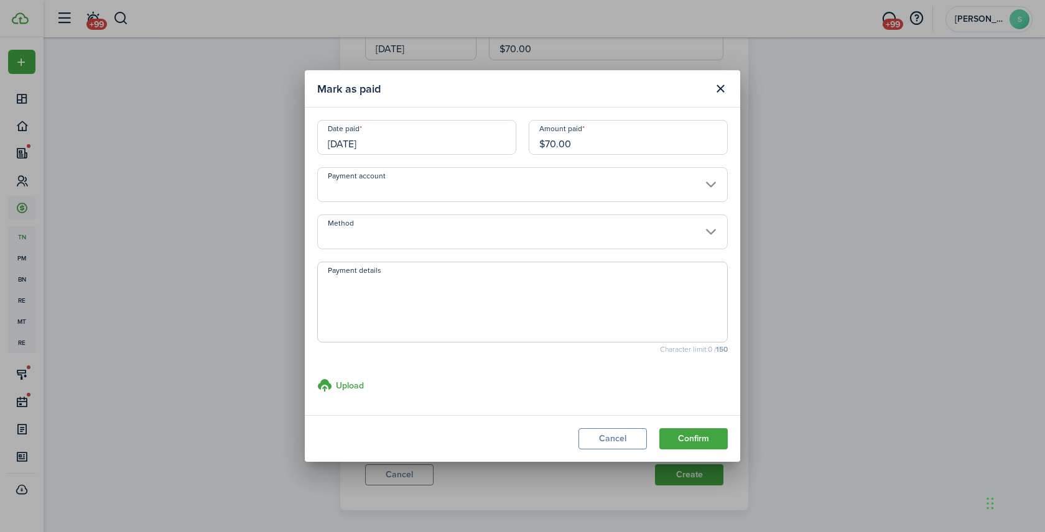
click at [417, 226] on input "Method" at bounding box center [522, 232] width 411 height 35
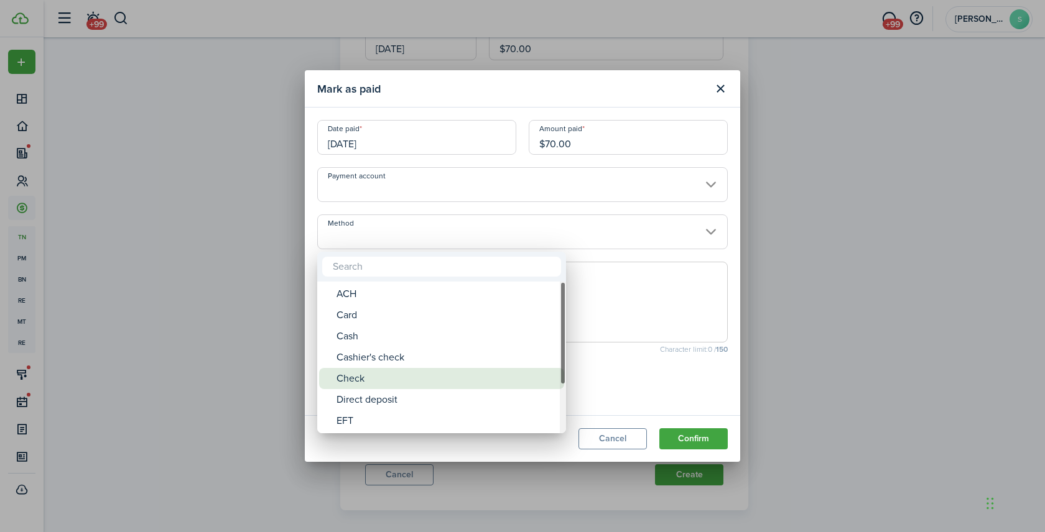
click at [400, 373] on div "Check" at bounding box center [446, 378] width 220 height 21
type input "Check"
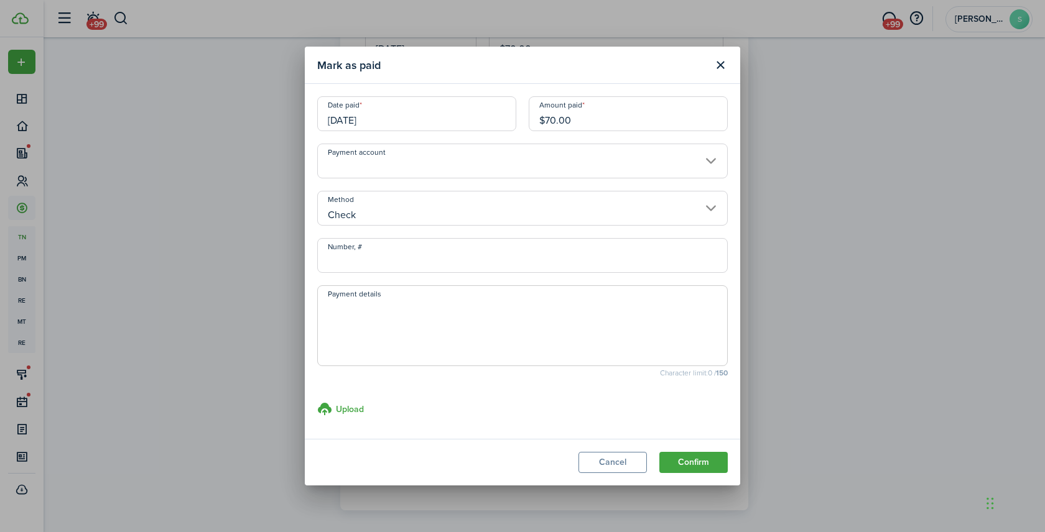
click at [368, 263] on input "Number, #" at bounding box center [522, 255] width 411 height 35
type input "1902"
click at [697, 465] on button "Confirm" at bounding box center [693, 462] width 68 height 21
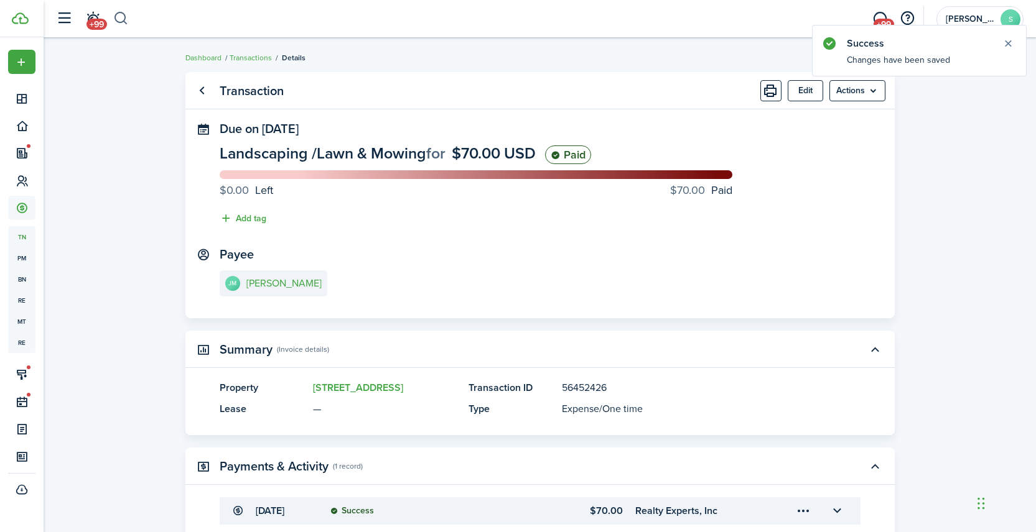
click at [117, 20] on button "button" at bounding box center [121, 18] width 16 height 21
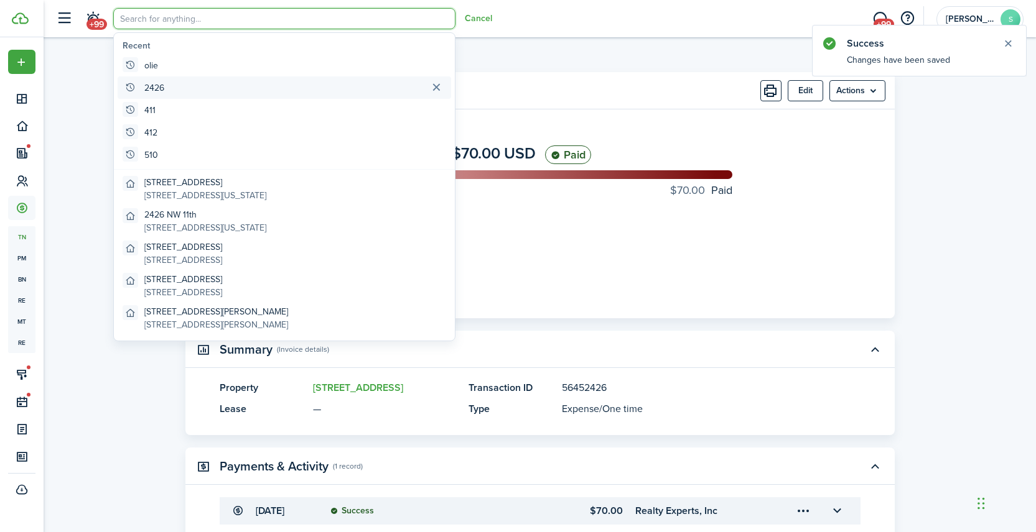
click at [162, 88] on global-search-item-title "2426" at bounding box center [154, 87] width 20 height 13
type input "2426"
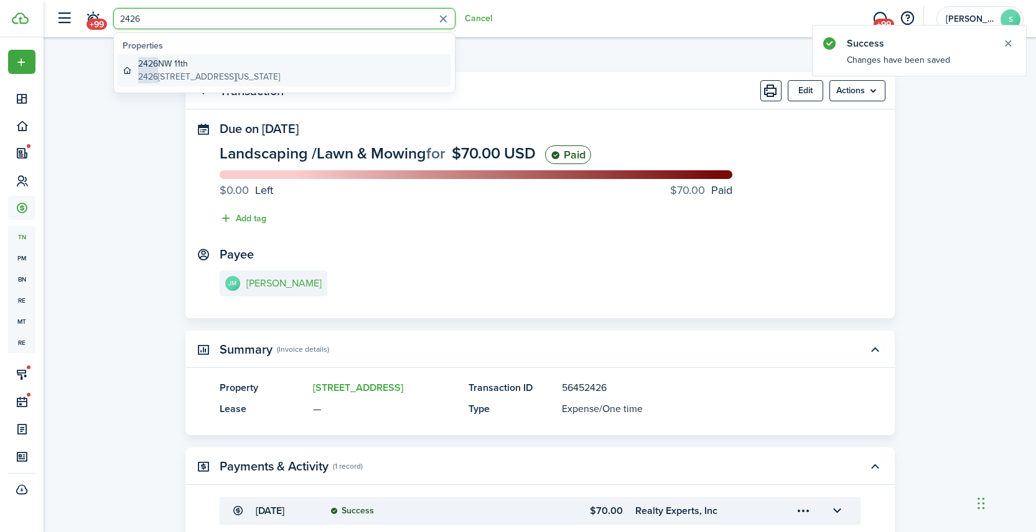
click at [317, 81] on link "[GEOGRAPHIC_DATA][STREET_ADDRESS][US_STATE][GEOGRAPHIC_DATA]" at bounding box center [284, 70] width 333 height 32
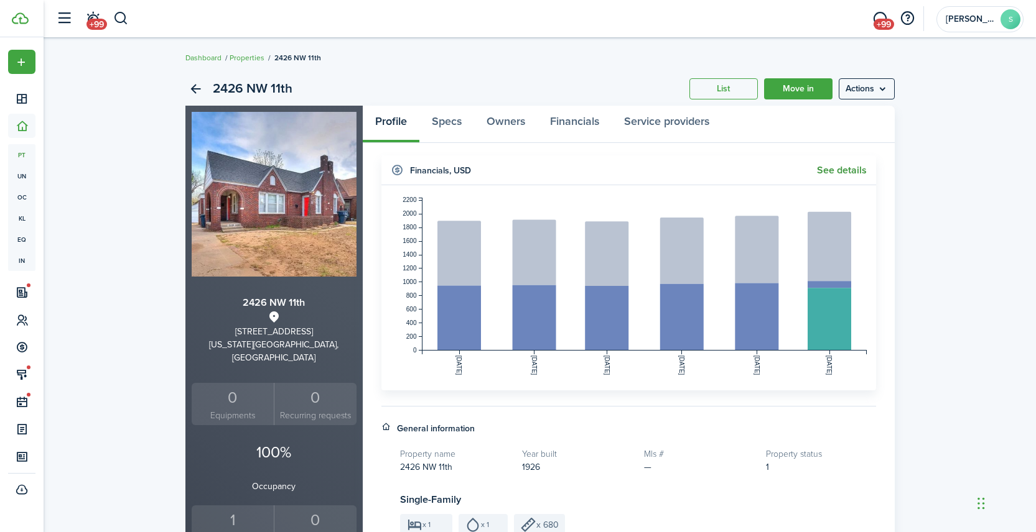
click at [853, 168] on link "See details" at bounding box center [842, 170] width 50 height 11
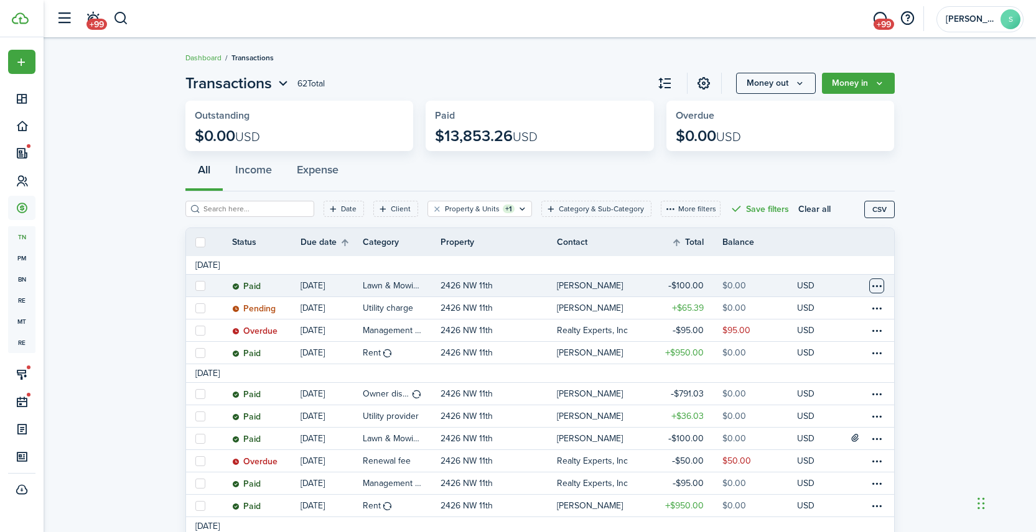
click at [880, 286] on table-menu-btn-icon at bounding box center [876, 286] width 15 height 15
click at [795, 313] on button "Edit" at bounding box center [830, 310] width 109 height 21
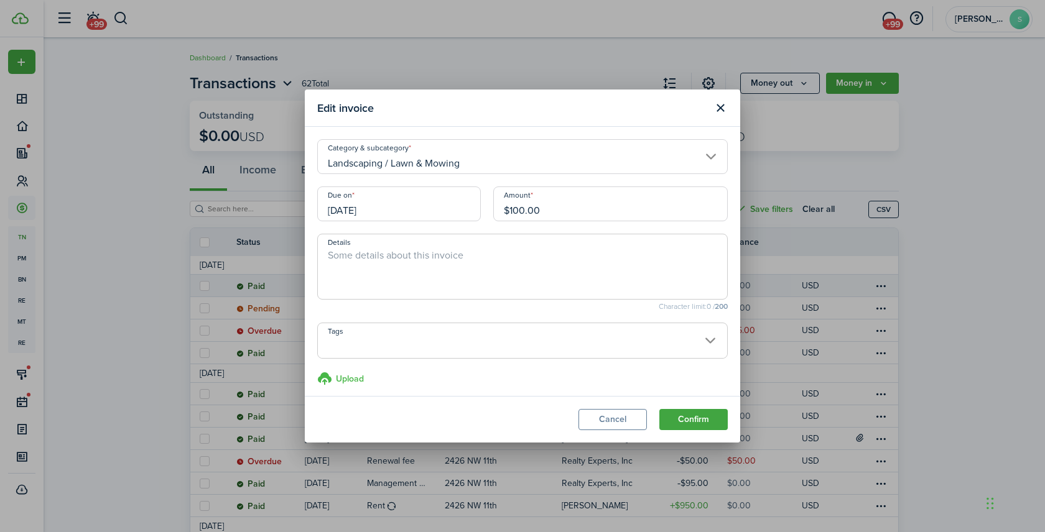
click at [342, 385] on label "Upload store documents and templates Choose file" at bounding box center [340, 378] width 47 height 15
click at [317, 371] on input "Upload store documents and templates Choose file" at bounding box center [317, 371] width 0 height 0
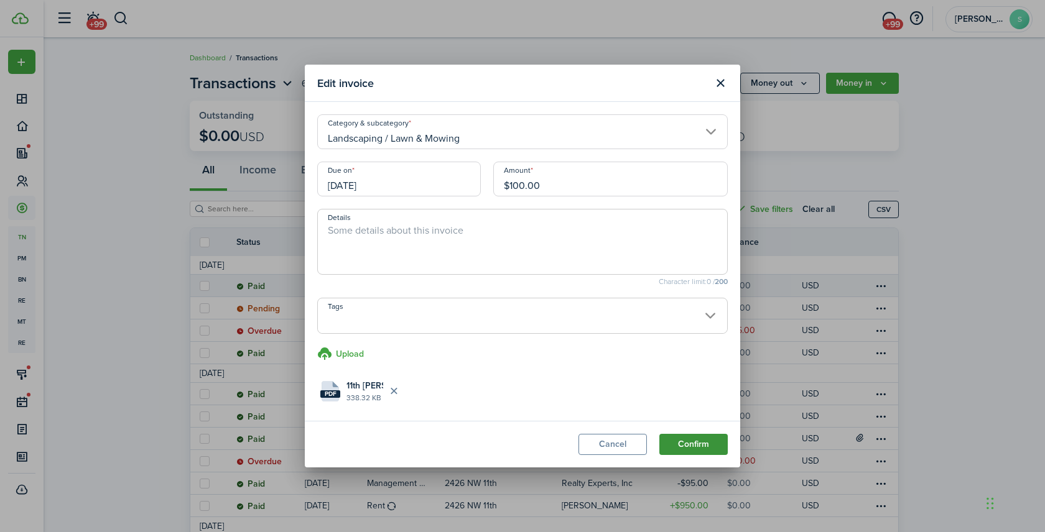
click at [695, 445] on button "Confirm" at bounding box center [693, 444] width 68 height 21
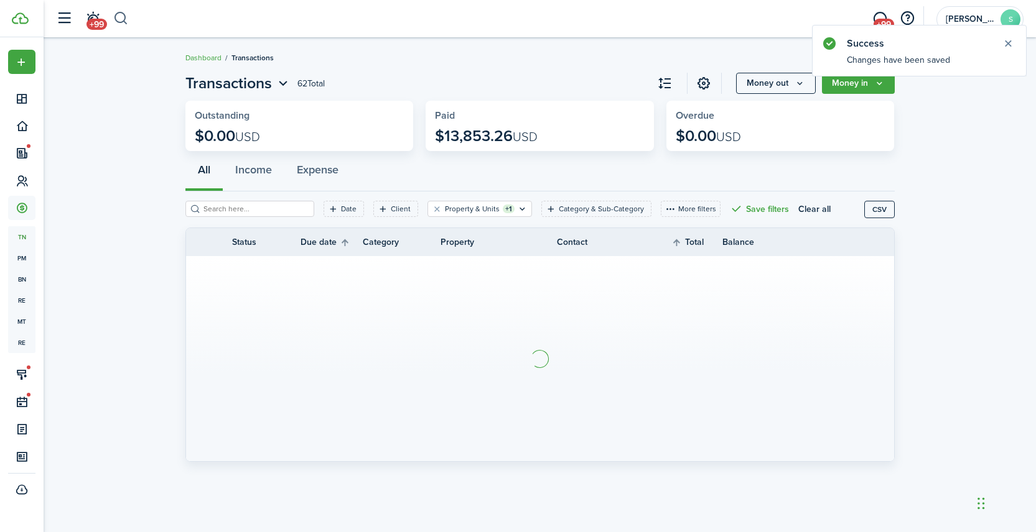
click at [124, 20] on button "button" at bounding box center [121, 18] width 16 height 21
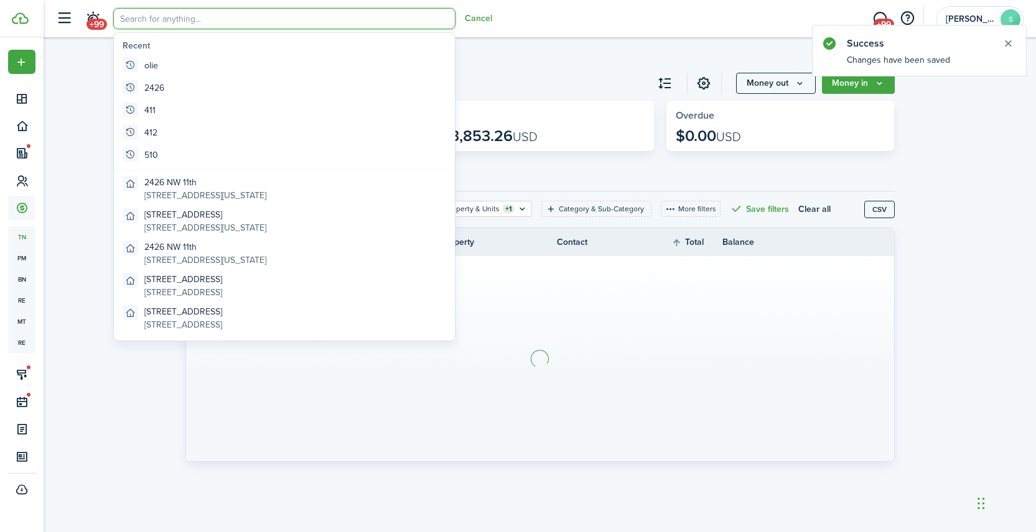
click at [138, 22] on input "search" at bounding box center [284, 18] width 342 height 21
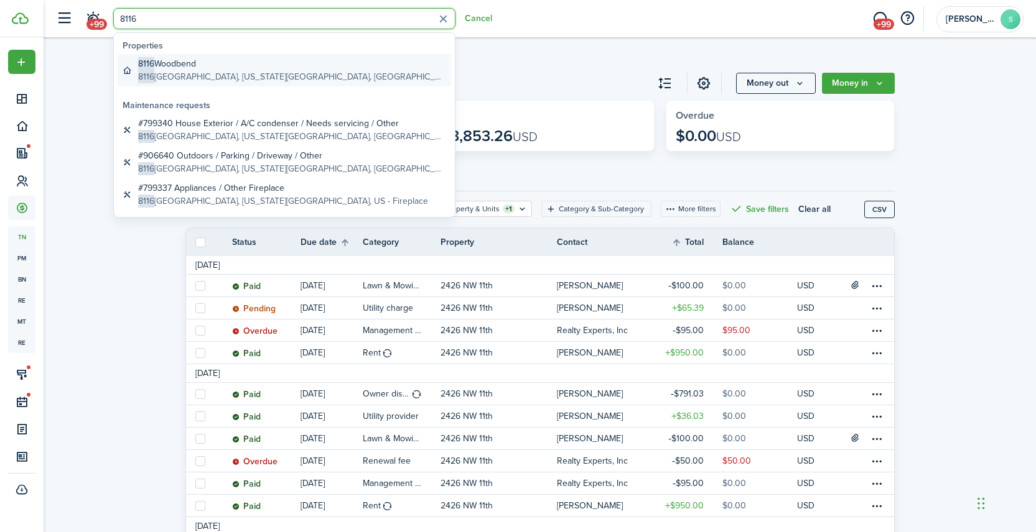
type input "8116"
click at [180, 72] on global-search-item-description "[STREET_ADDRESS][US_STATE]" at bounding box center [292, 76] width 308 height 13
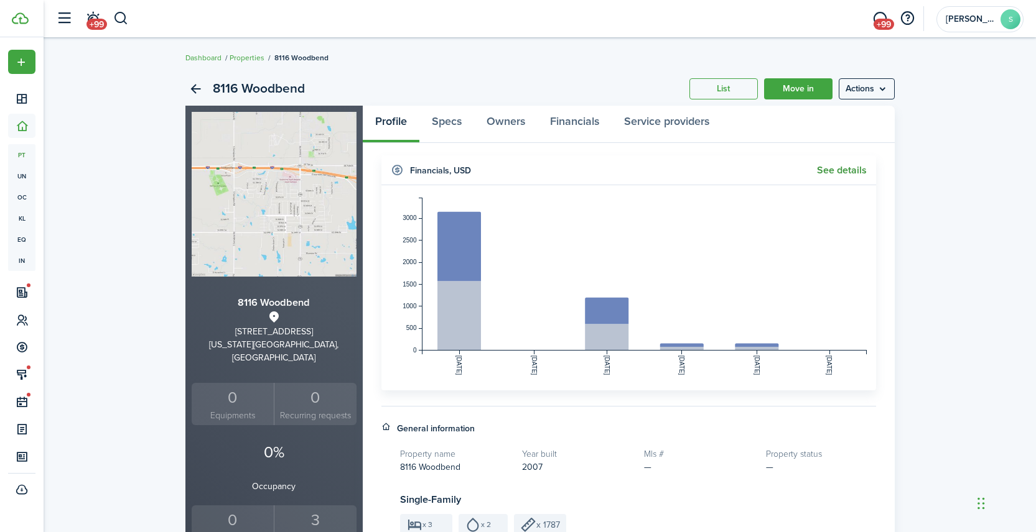
click at [847, 174] on link "See details" at bounding box center [842, 170] width 50 height 11
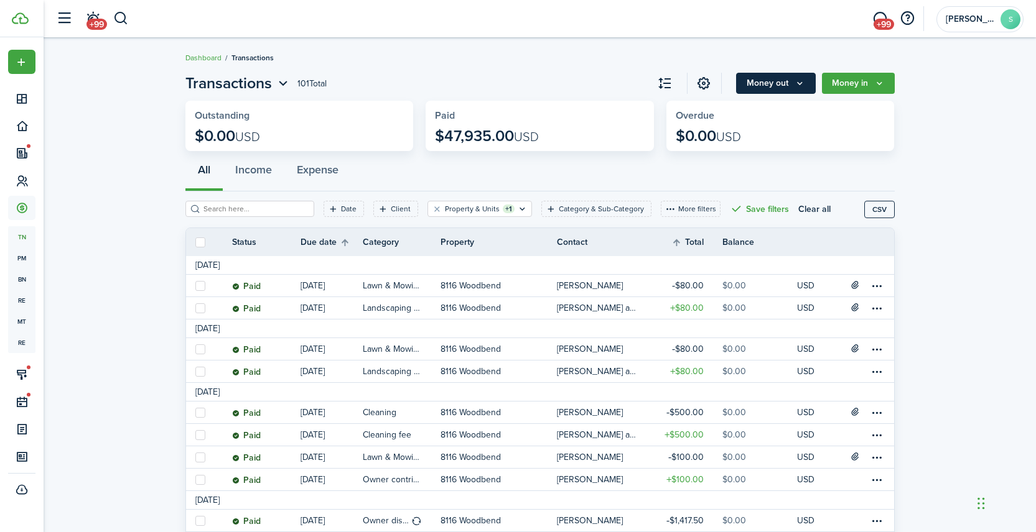
click at [784, 84] on button "Money out" at bounding box center [776, 83] width 80 height 21
click at [868, 87] on button "Money in" at bounding box center [858, 83] width 73 height 21
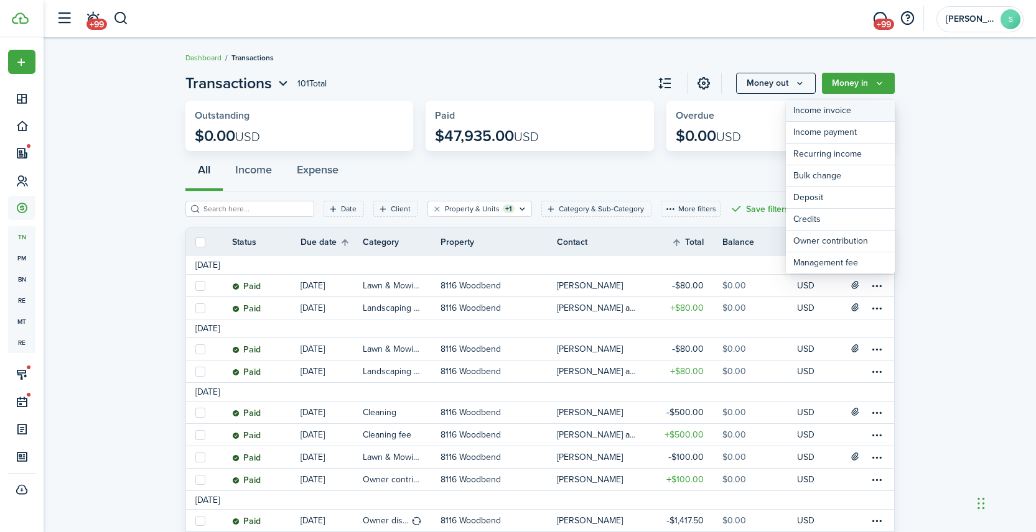
click at [822, 111] on link "Income invoice" at bounding box center [840, 111] width 109 height 22
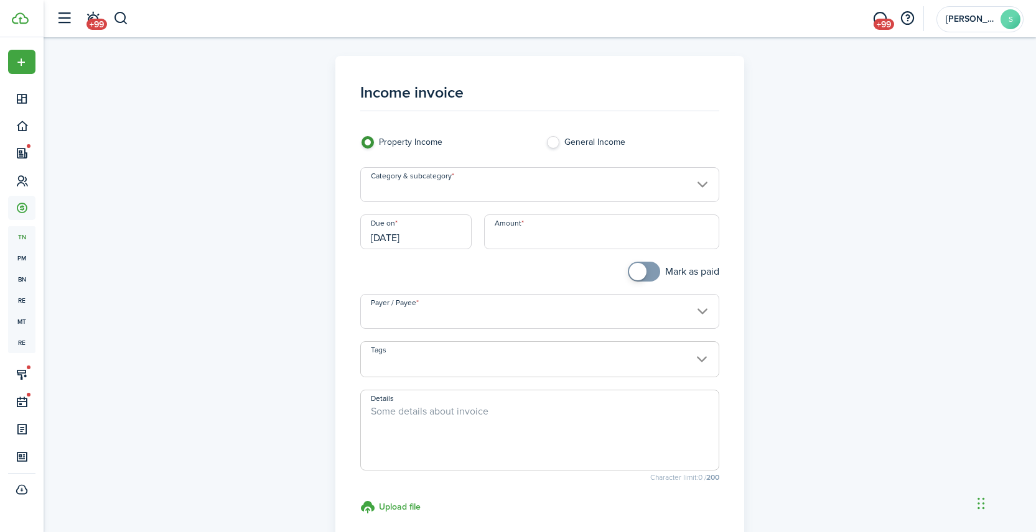
click at [455, 317] on input "Payer / Payee" at bounding box center [539, 311] width 359 height 35
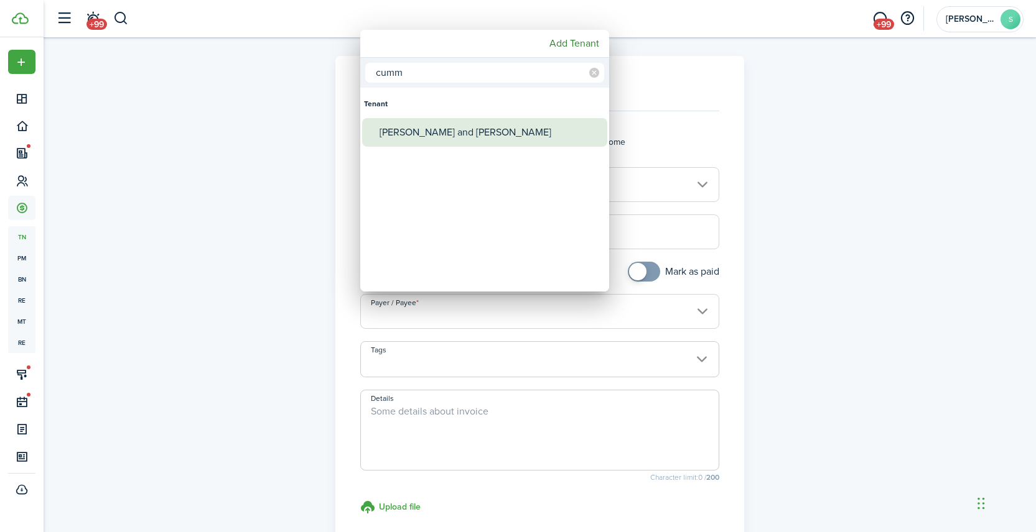
type input "cumm"
click at [447, 127] on div "[PERSON_NAME] and [PERSON_NAME]" at bounding box center [489, 132] width 220 height 29
type input "[PERSON_NAME] and [PERSON_NAME]"
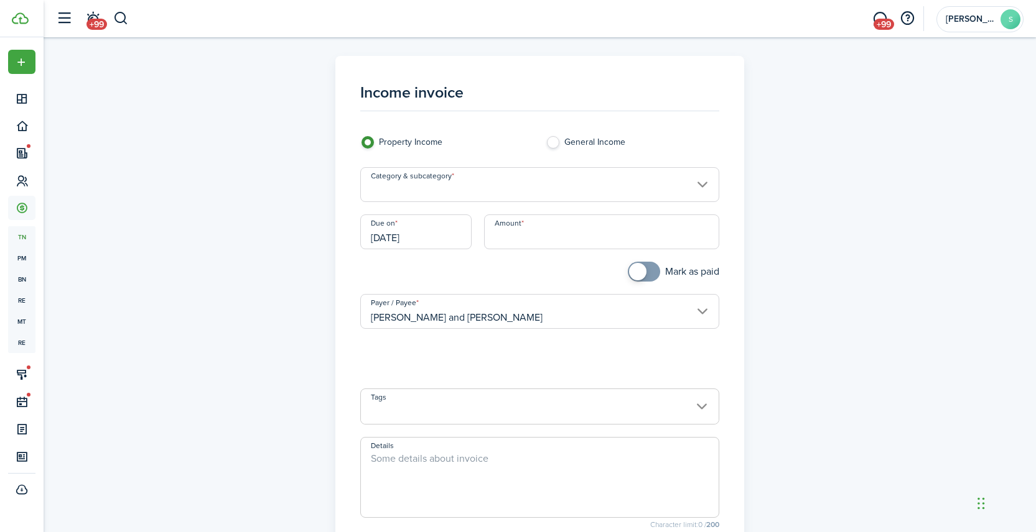
click at [457, 187] on input "Category & subcategory" at bounding box center [539, 184] width 359 height 35
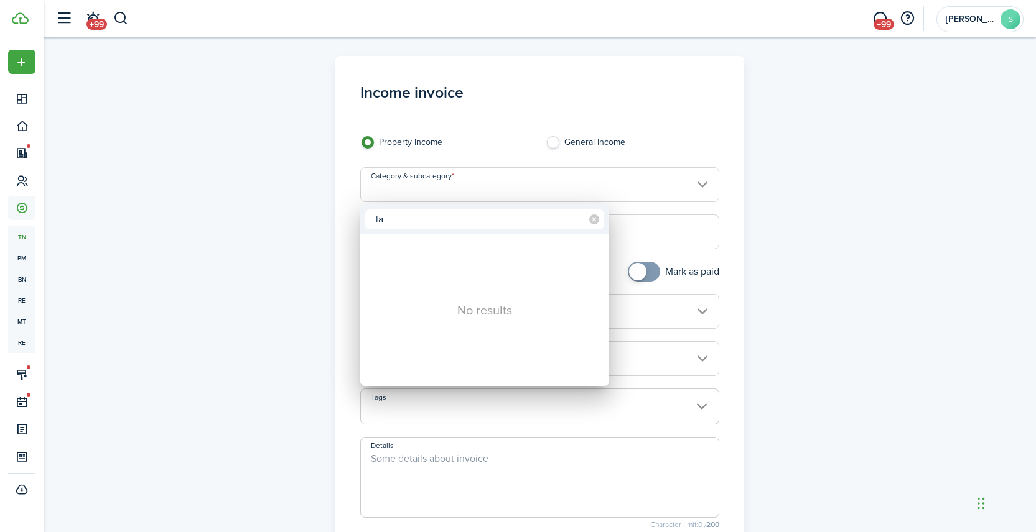
type input "l"
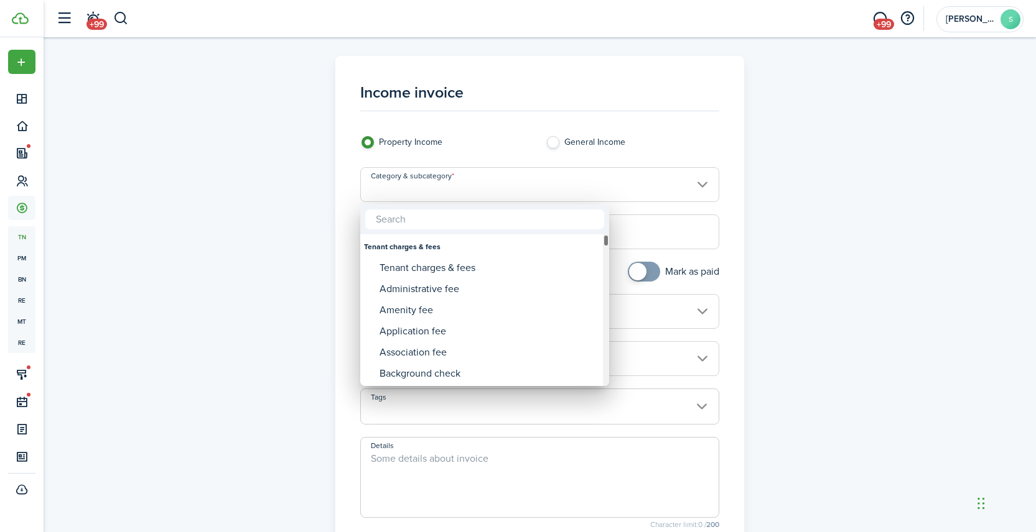
type input ";"
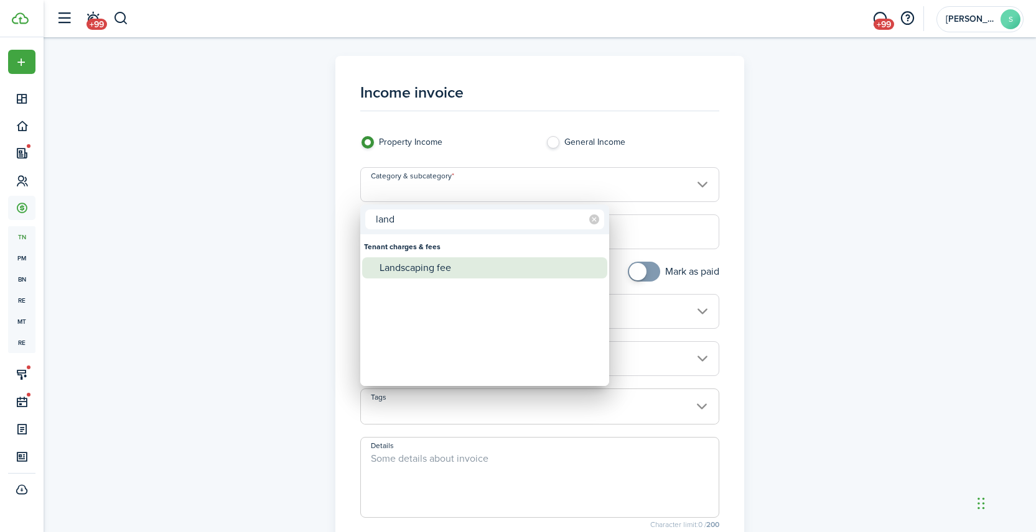
type input "land"
click at [432, 265] on div "Landscaping fee" at bounding box center [489, 268] width 220 height 21
type input "Tenant charges & fees / Landscaping fee"
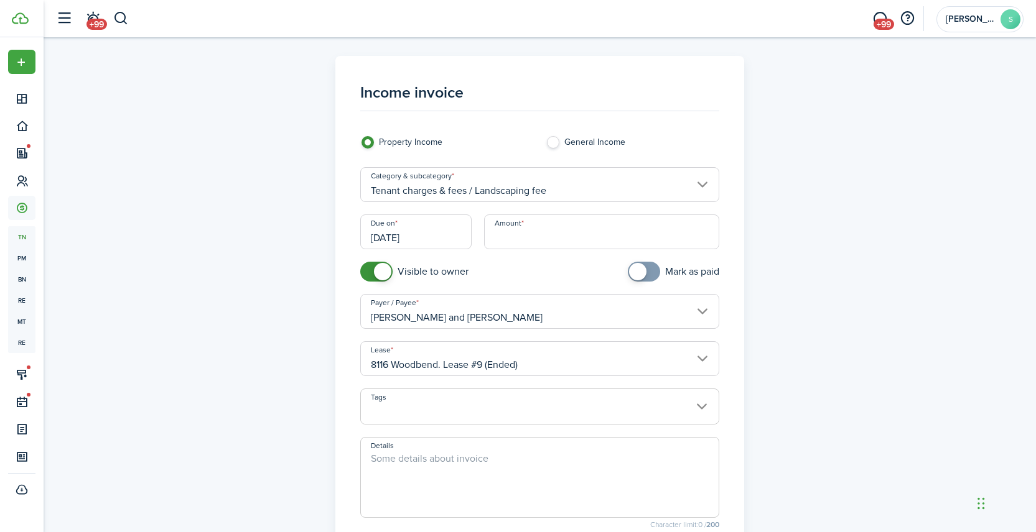
click at [544, 241] on input "Amount" at bounding box center [601, 232] width 235 height 35
click at [450, 458] on textarea "Details" at bounding box center [540, 482] width 358 height 60
type input "$80.00"
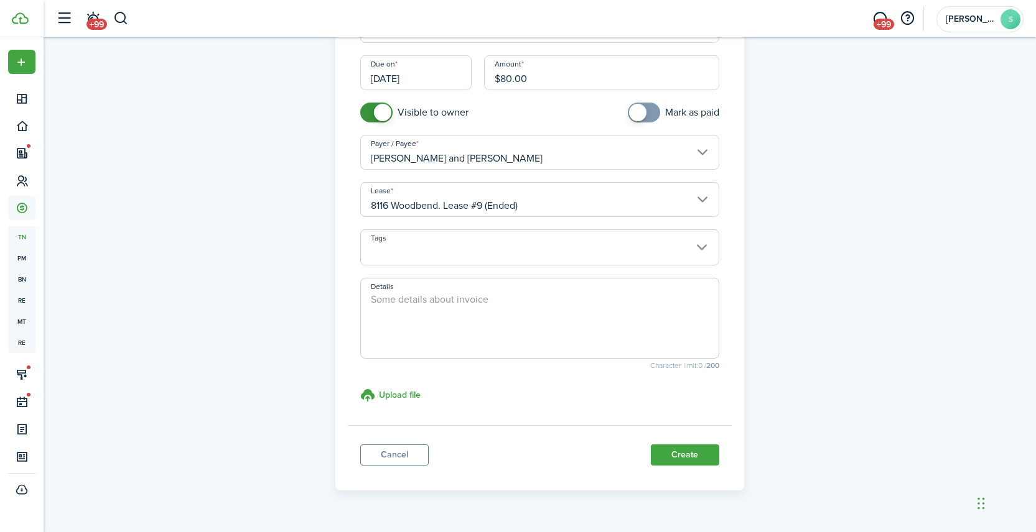
scroll to position [189, 0]
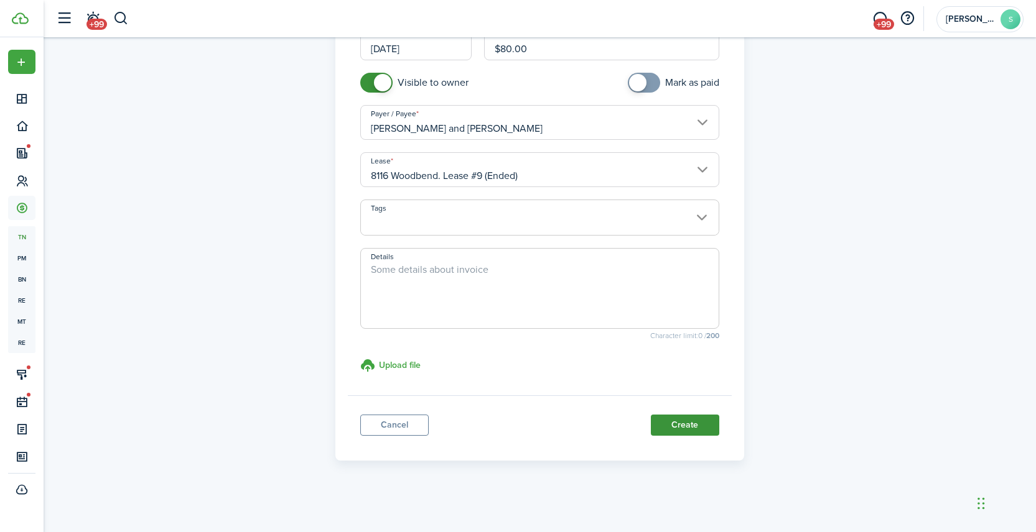
click at [682, 424] on button "Create" at bounding box center [685, 425] width 68 height 21
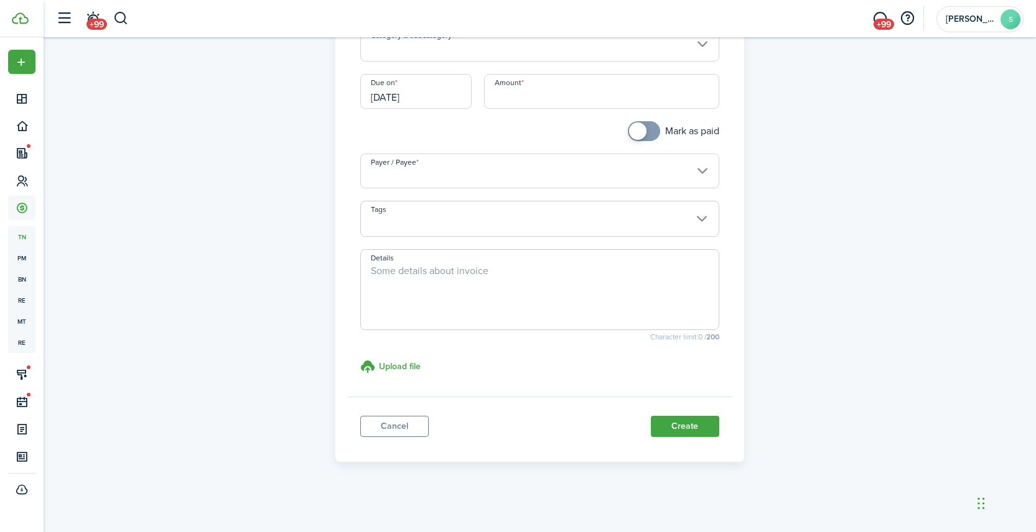
scroll to position [142, 0]
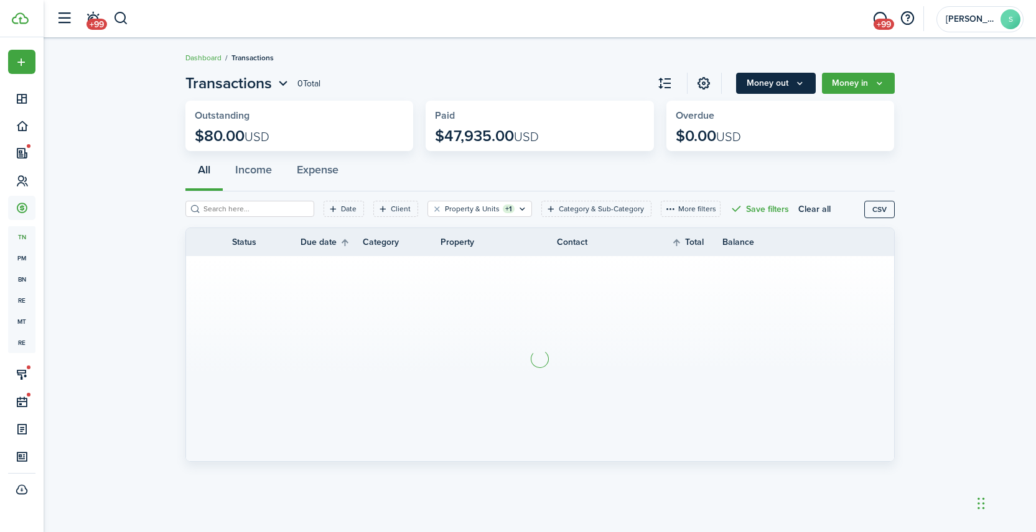
click at [784, 80] on button "Money out" at bounding box center [776, 83] width 80 height 21
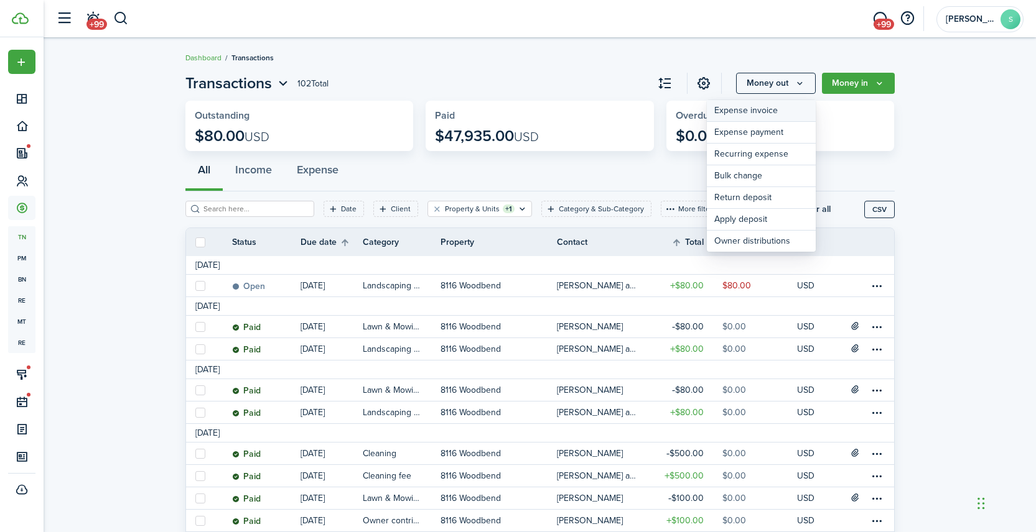
click at [753, 112] on link "Expense invoice" at bounding box center [761, 111] width 109 height 22
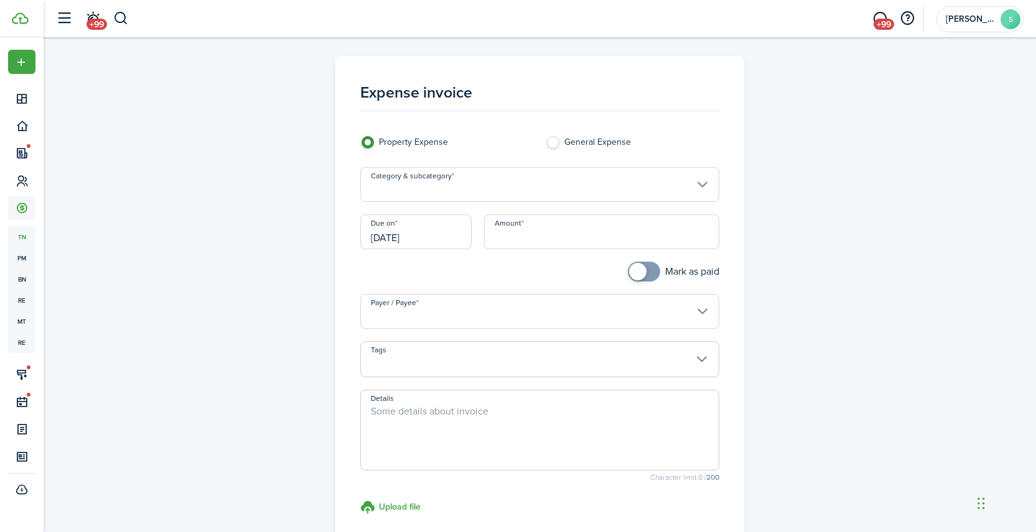
click at [466, 190] on input "Category & subcategory" at bounding box center [539, 184] width 359 height 35
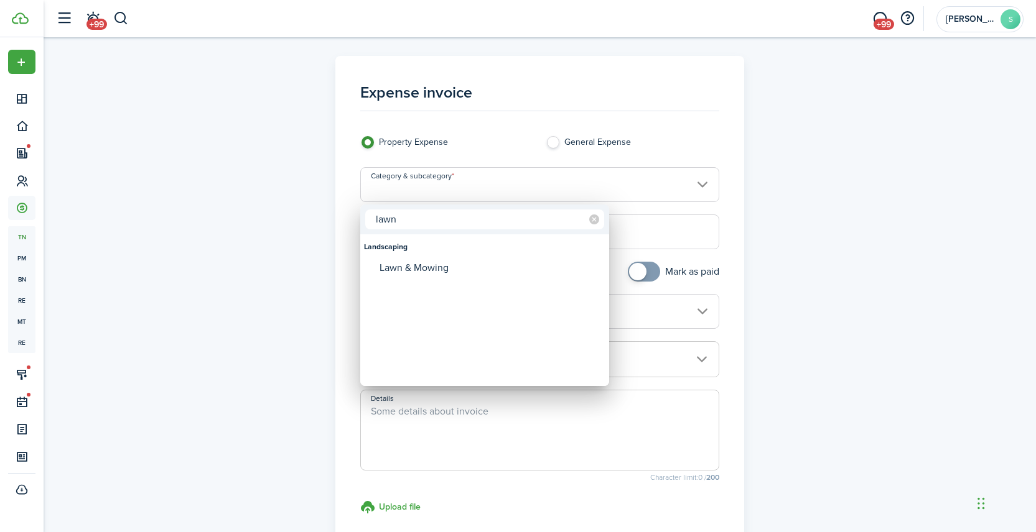
type input "lawn"
click at [426, 279] on mbsc-wheel-item "Category & subcategory" at bounding box center [484, 289] width 245 height 21
click at [425, 265] on div "Lawn & Mowing" at bounding box center [489, 268] width 220 height 21
type input "Landscaping / Lawn & Mowing"
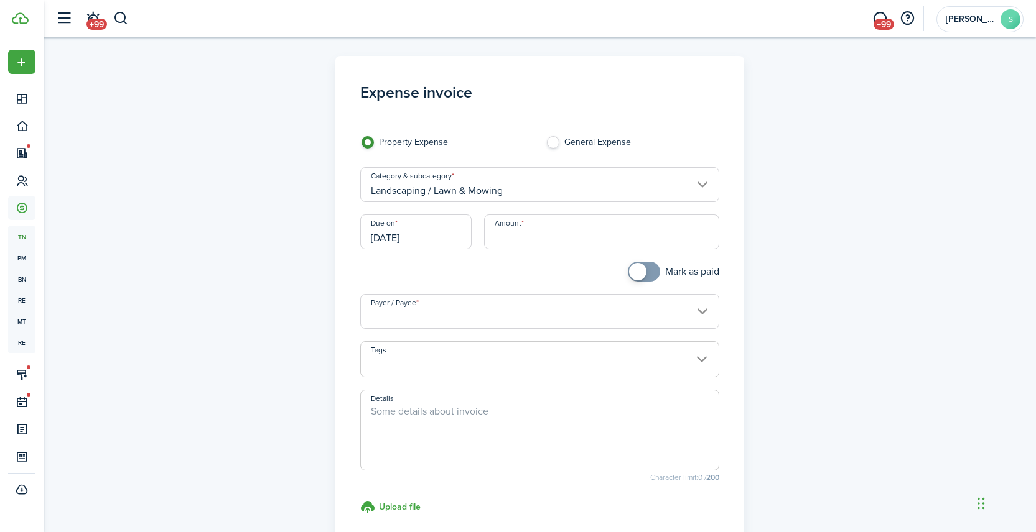
click at [544, 239] on input "Amount" at bounding box center [601, 232] width 235 height 35
click at [442, 309] on input "Payer / Payee" at bounding box center [539, 311] width 359 height 35
type input "$80.00"
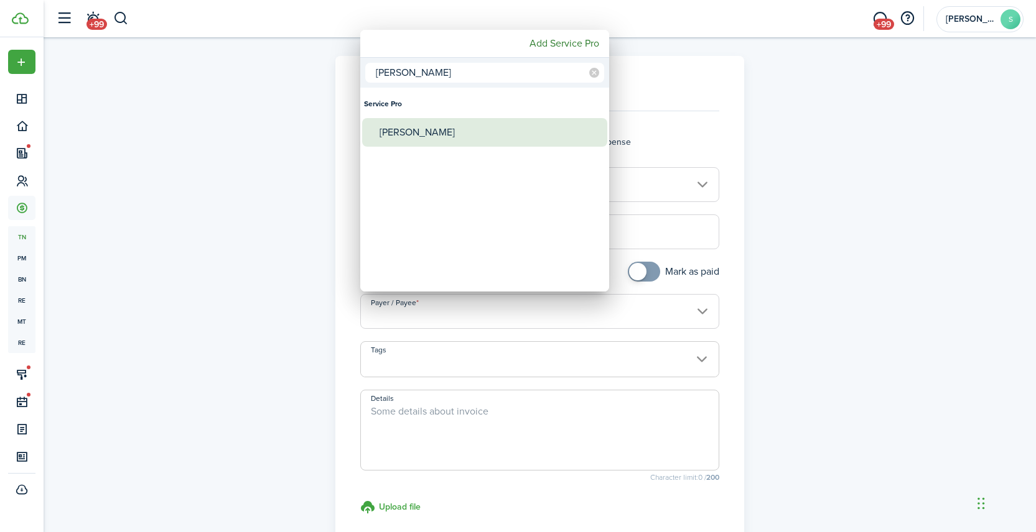
type input "[PERSON_NAME]"
click at [429, 135] on div "[PERSON_NAME]" at bounding box center [489, 132] width 220 height 29
type input "[PERSON_NAME]"
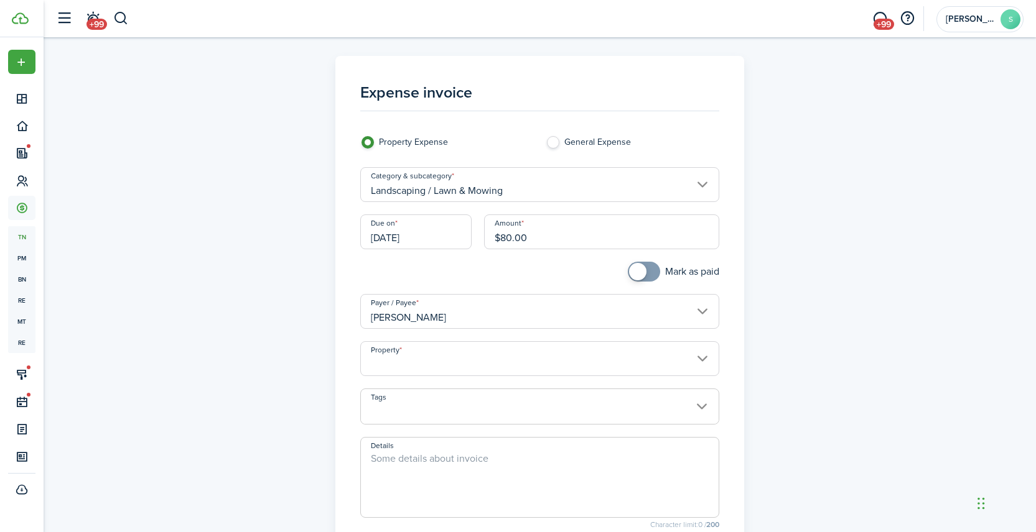
click at [415, 368] on input "Property" at bounding box center [539, 358] width 359 height 35
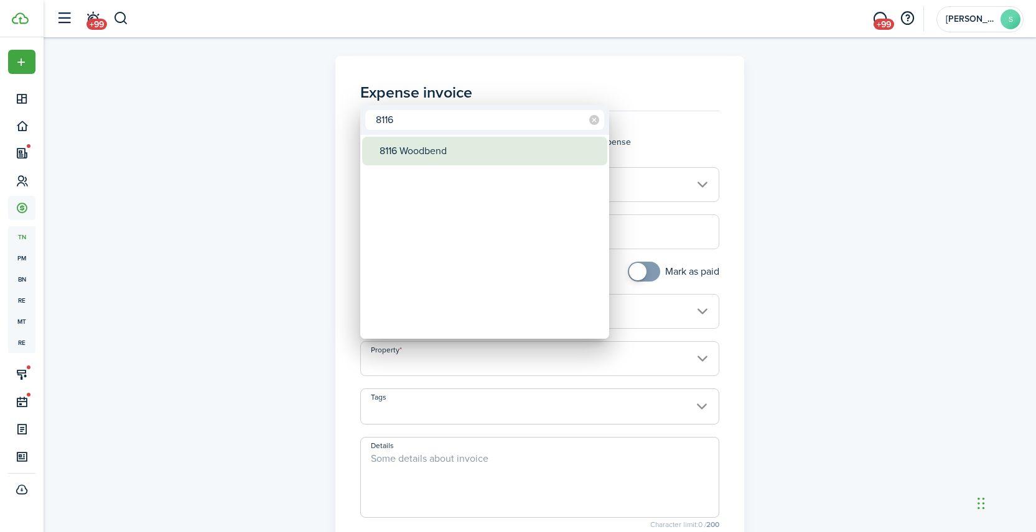
type input "8116"
click at [427, 154] on div "8116 Woodbend" at bounding box center [489, 151] width 220 height 29
type input "8116 Woodbend"
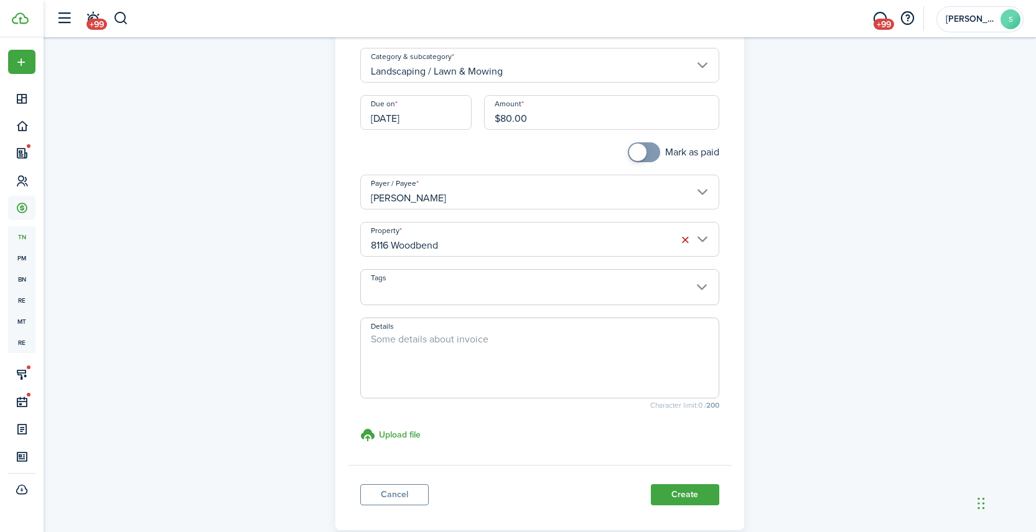
scroll to position [141, 0]
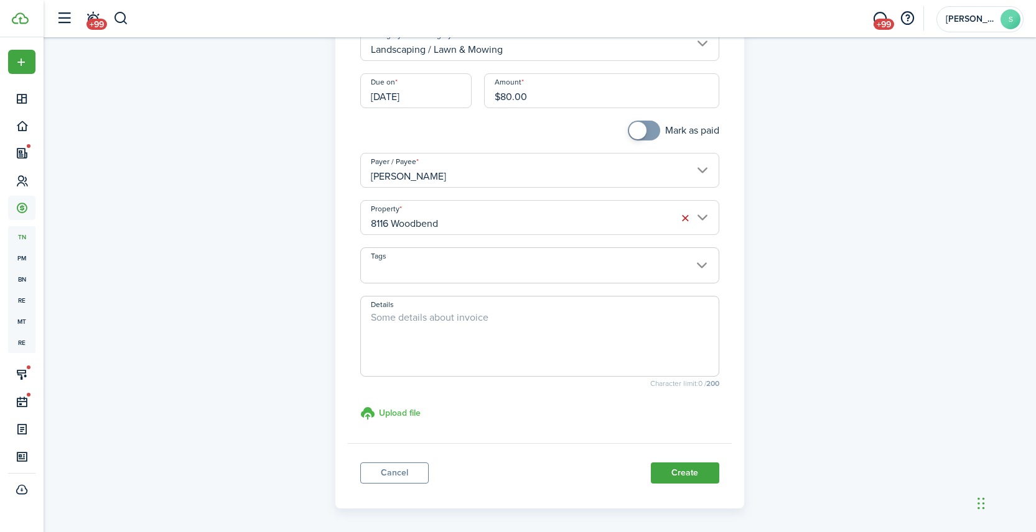
click at [394, 417] on h3 "Upload file" at bounding box center [400, 413] width 42 height 13
click at [360, 406] on input "Upload file store documents and templates Choose file" at bounding box center [360, 406] width 0 height 0
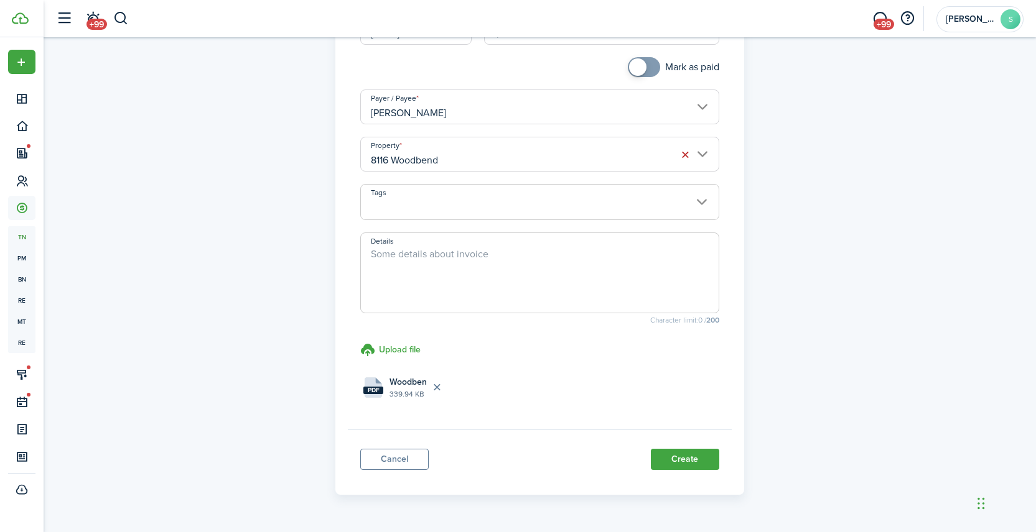
scroll to position [239, 0]
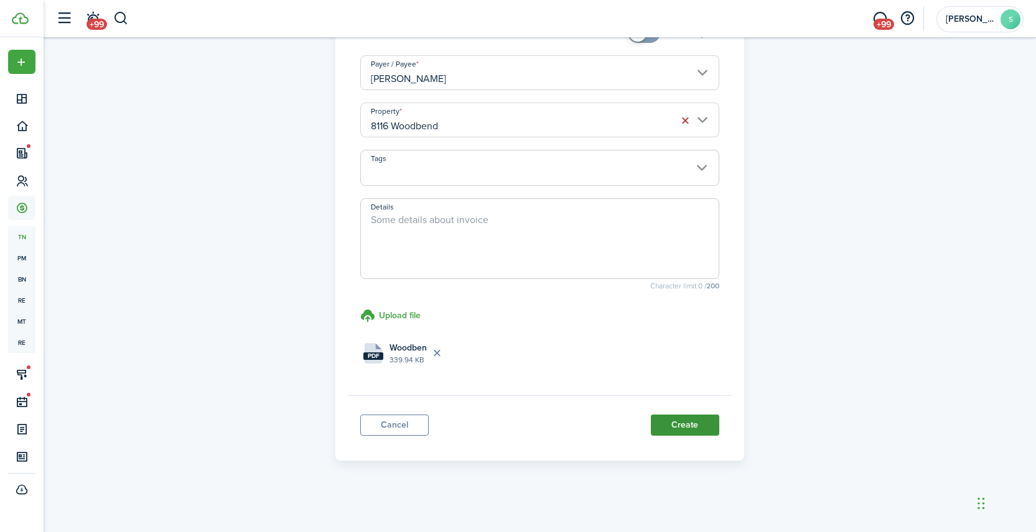
click at [689, 424] on button "Create" at bounding box center [685, 425] width 68 height 21
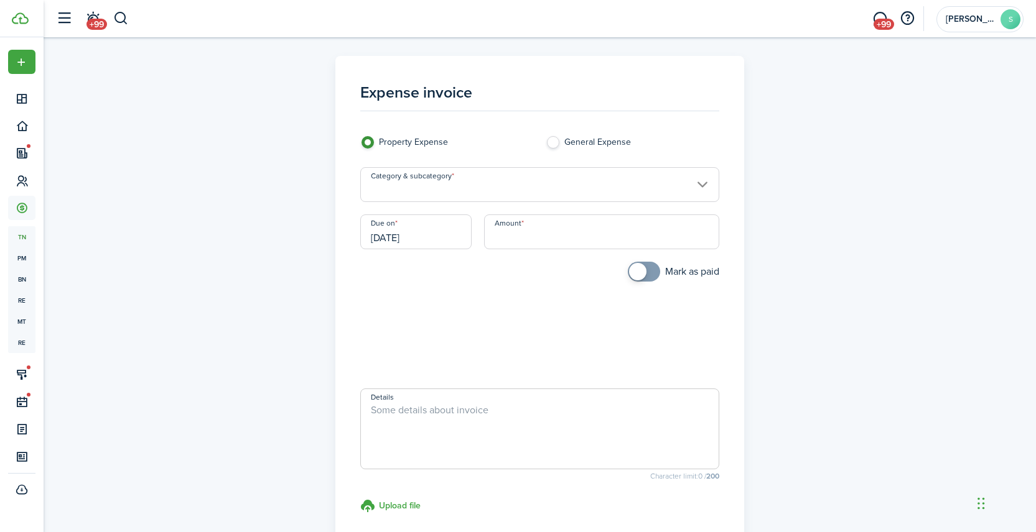
scroll to position [141, 0]
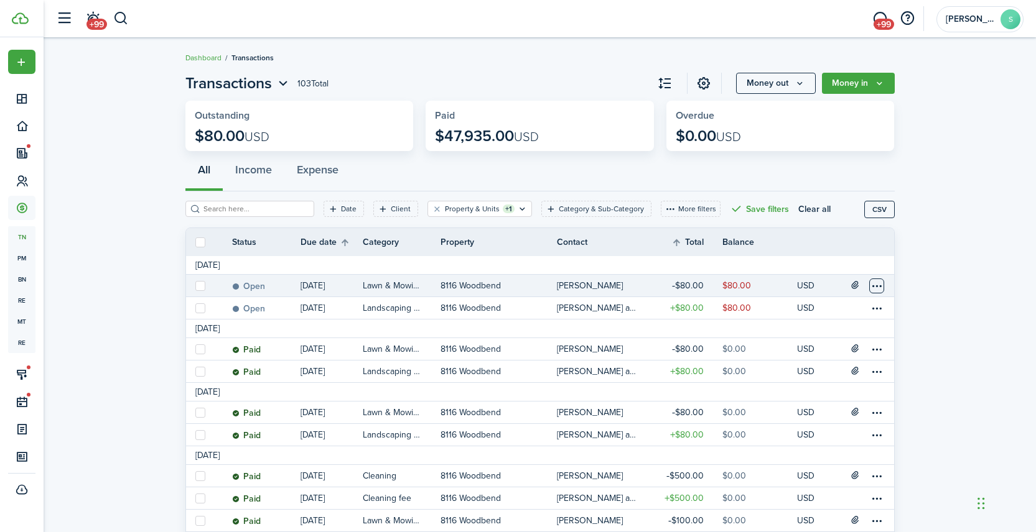
click at [875, 286] on table-menu-btn-icon at bounding box center [876, 286] width 15 height 15
click at [815, 332] on link "Mark as paid" at bounding box center [830, 332] width 109 height 21
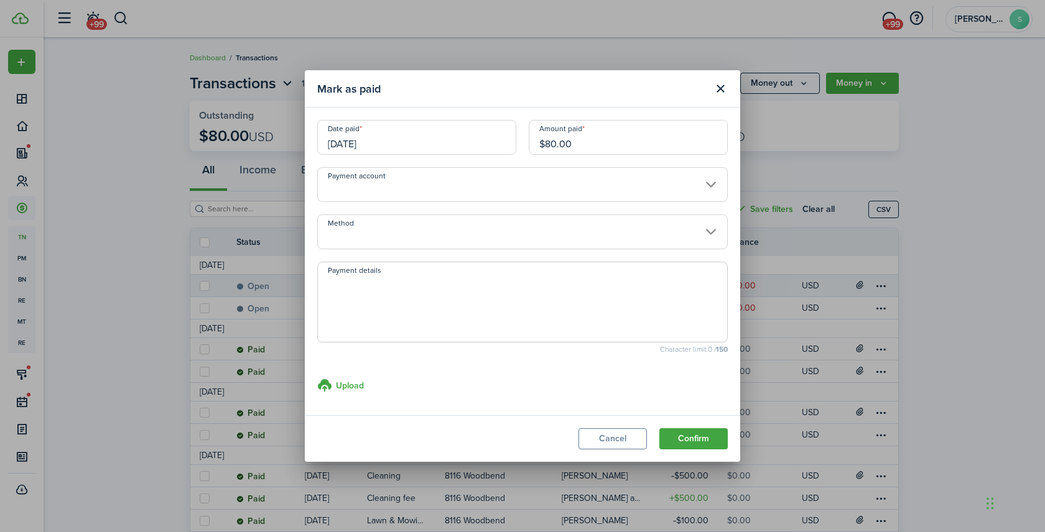
click at [461, 229] on input "Method" at bounding box center [522, 232] width 411 height 35
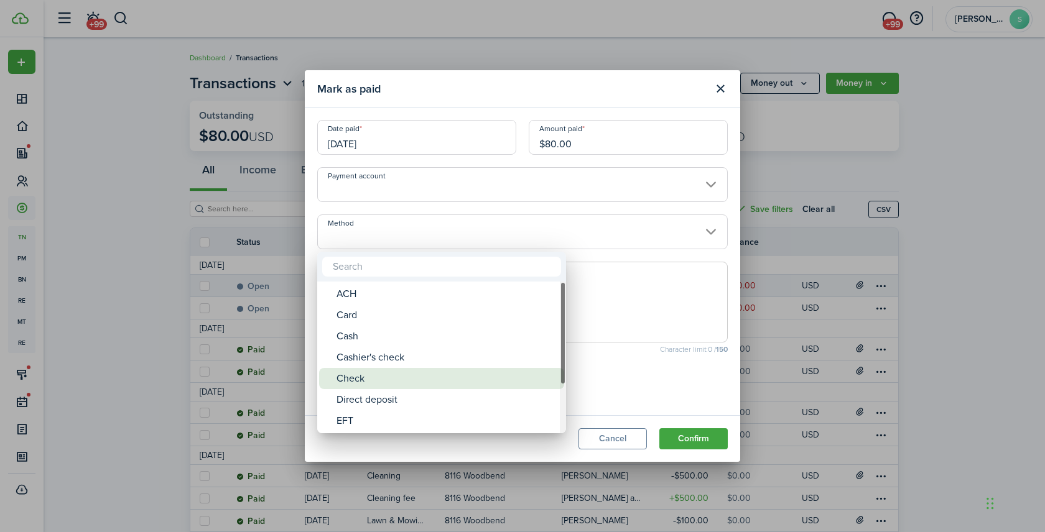
click at [356, 381] on div "Check" at bounding box center [446, 378] width 220 height 21
type input "Check"
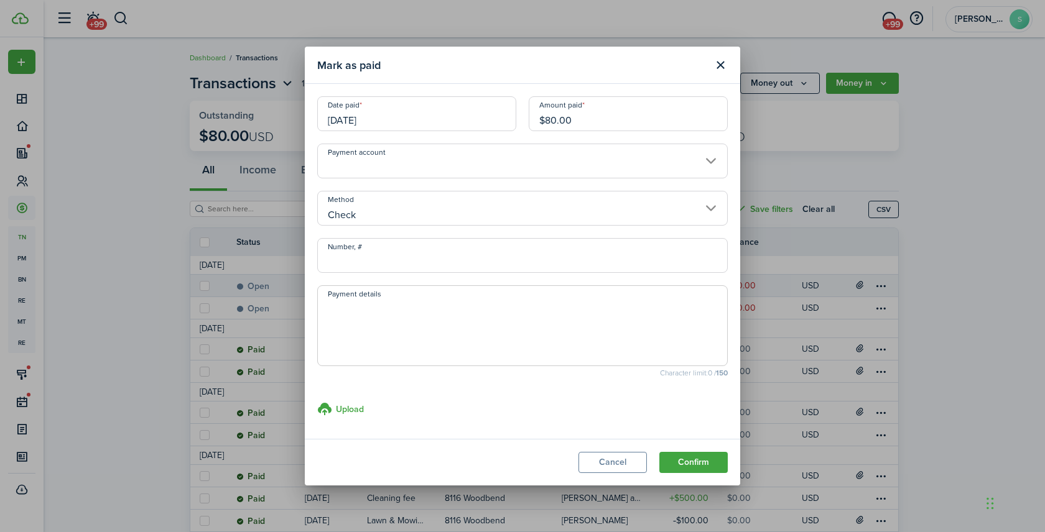
click at [366, 255] on input "Number, #" at bounding box center [522, 255] width 411 height 35
type input "1902"
click at [695, 462] on button "Confirm" at bounding box center [693, 462] width 68 height 21
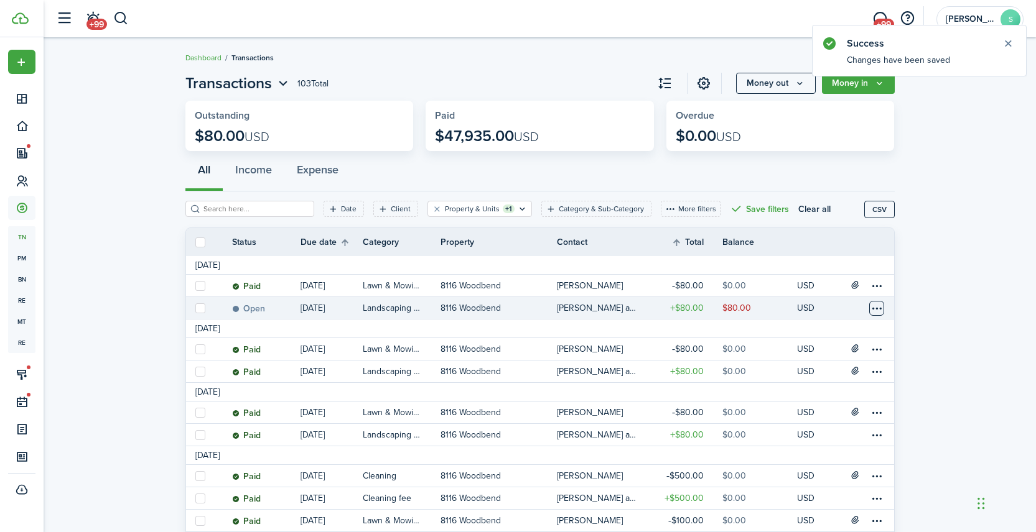
click at [878, 309] on table-menu-btn-icon at bounding box center [876, 308] width 15 height 15
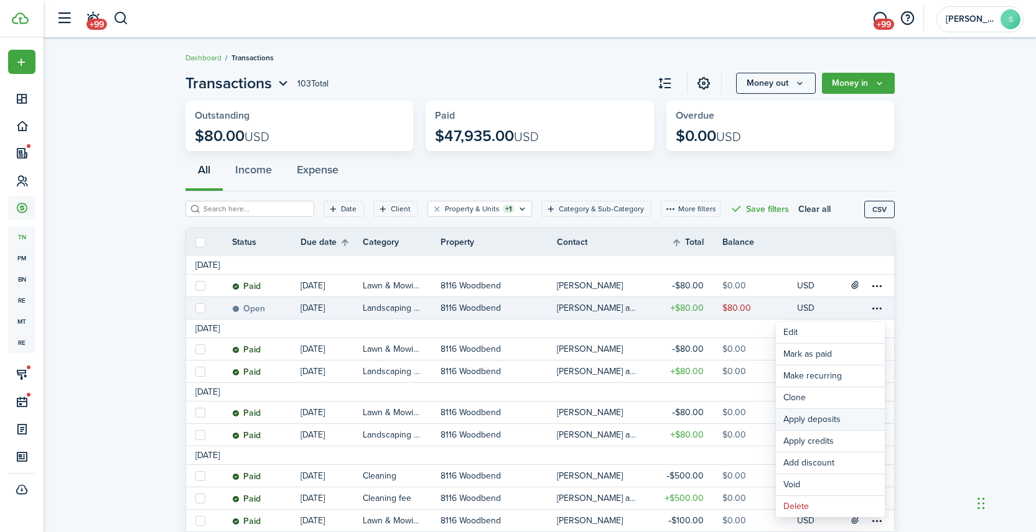
click at [829, 414] on button "Apply deposits" at bounding box center [830, 419] width 109 height 21
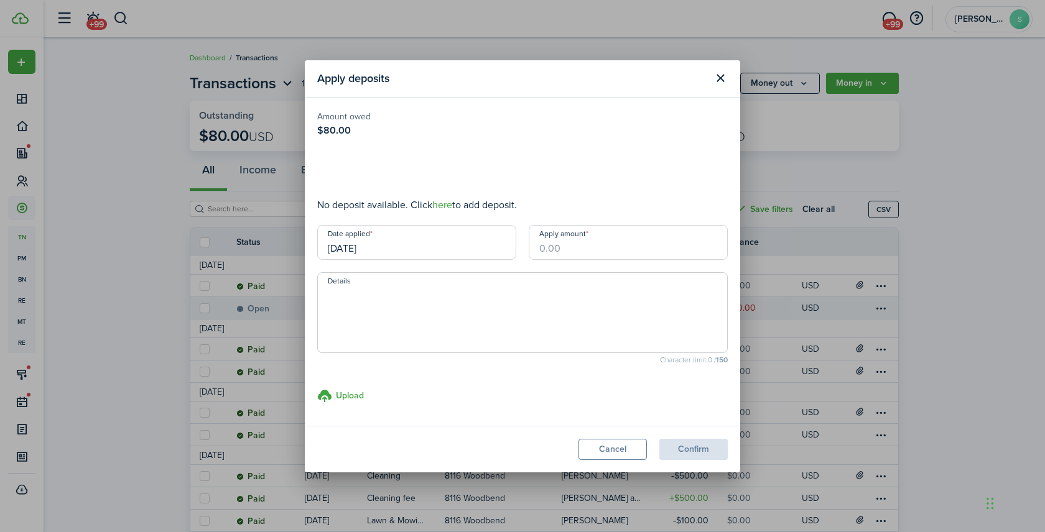
type input "$80.00"
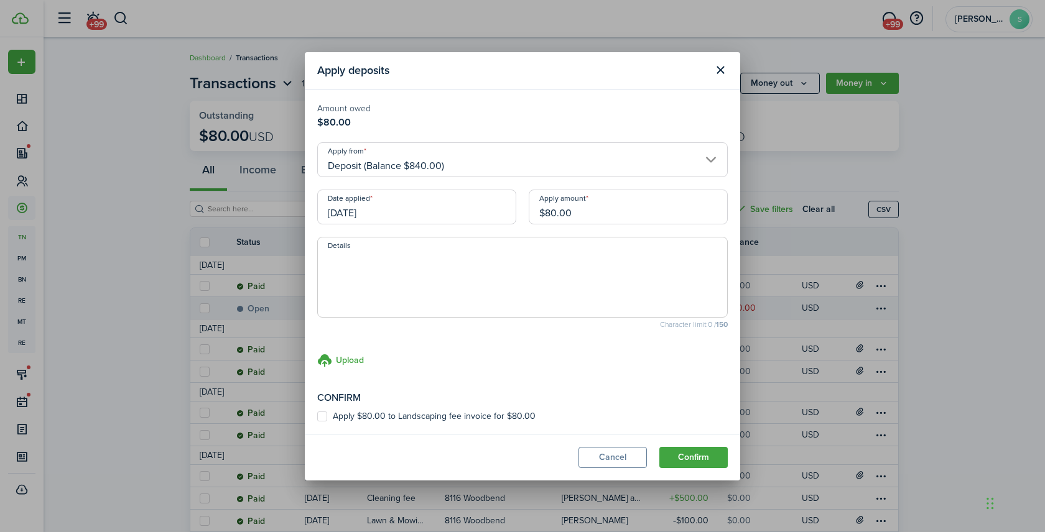
click at [325, 417] on label "Apply $80.00 to Landscaping fee invoice for $80.00" at bounding box center [426, 417] width 218 height 10
click at [317, 417] on input "Apply $80.00 to Landscaping fee invoice for $80.00" at bounding box center [317, 416] width 1 height 1
checkbox input "true"
click at [696, 455] on button "Confirm" at bounding box center [693, 457] width 68 height 21
